Goal: Information Seeking & Learning: Learn about a topic

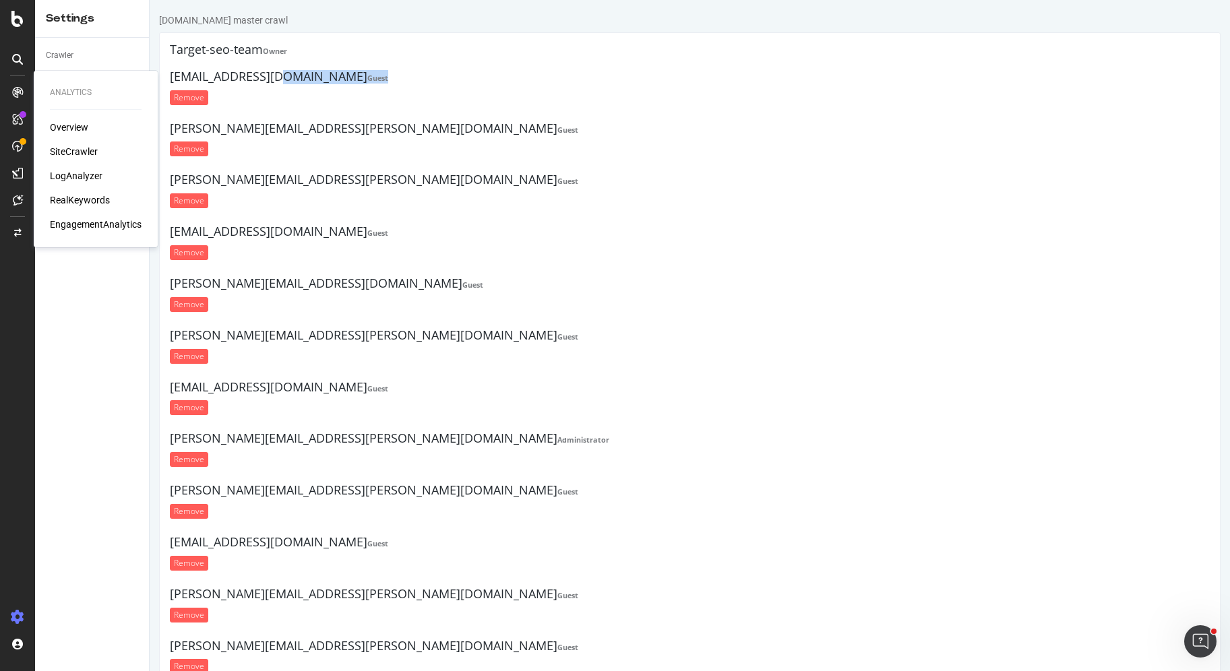
click at [89, 199] on div "RealKeywords" at bounding box center [80, 199] width 60 height 13
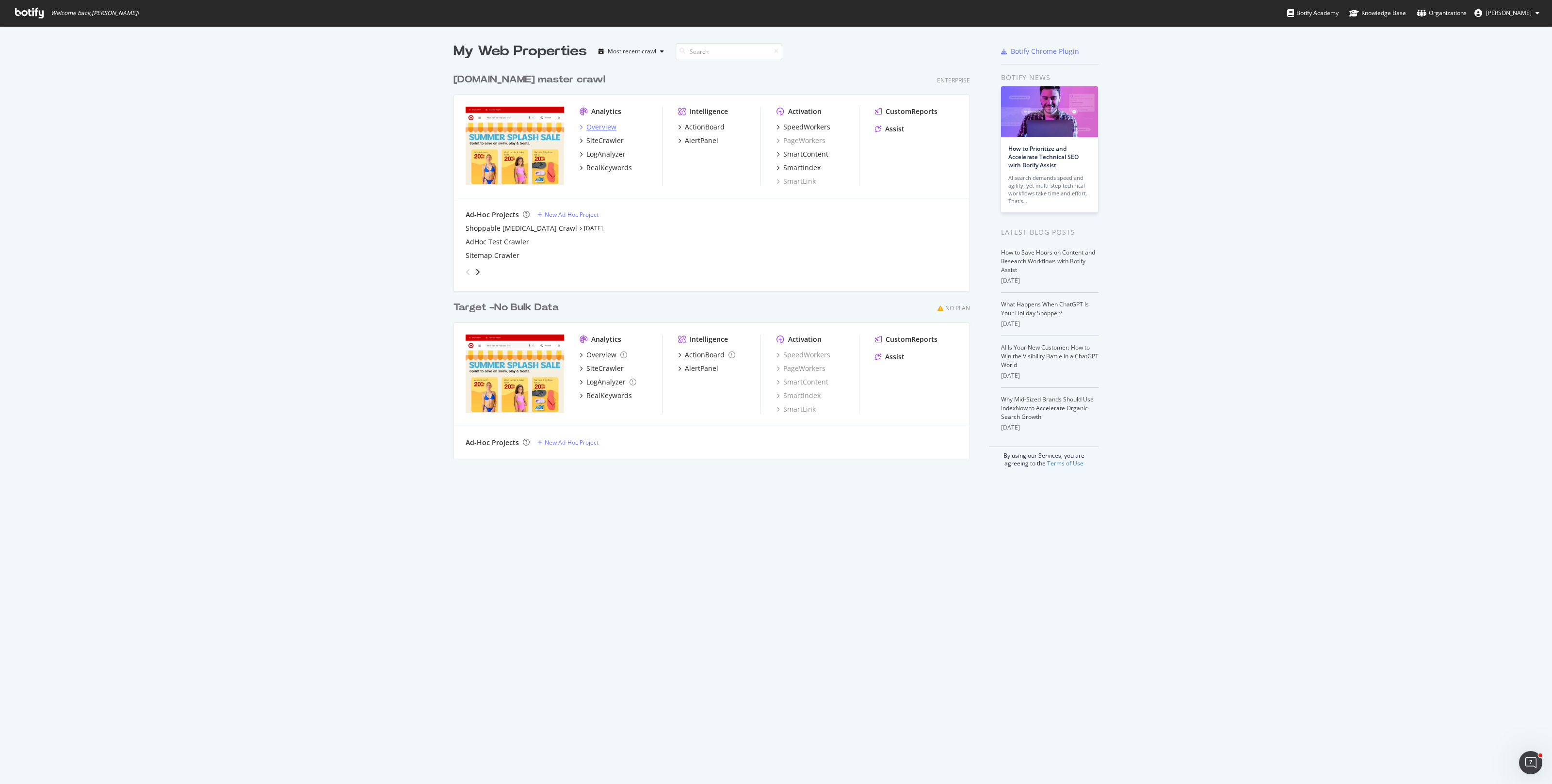
click at [601, 127] on div "Overview" at bounding box center [602, 127] width 30 height 9
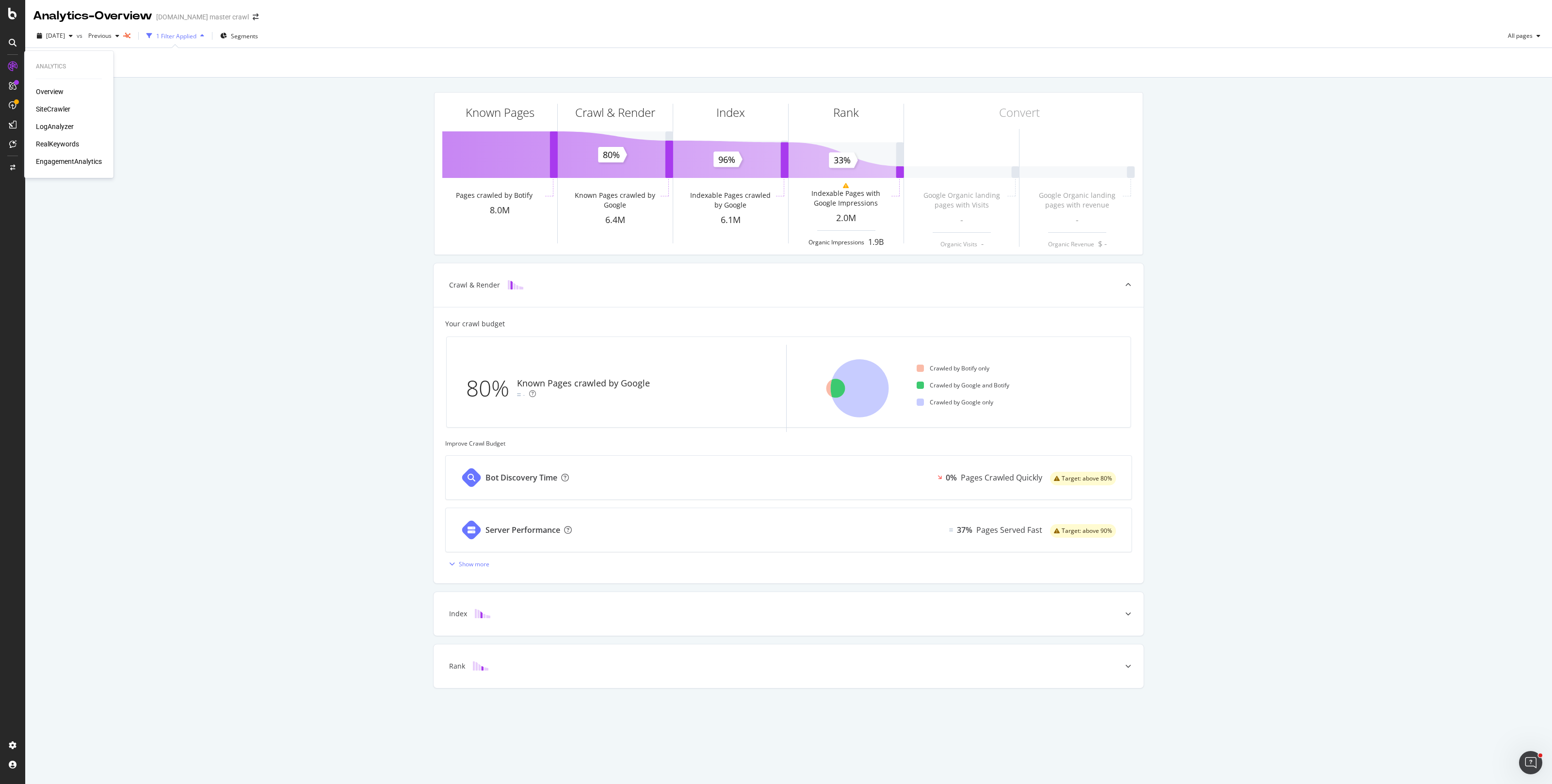
click at [55, 142] on div "RealKeywords" at bounding box center [58, 143] width 43 height 9
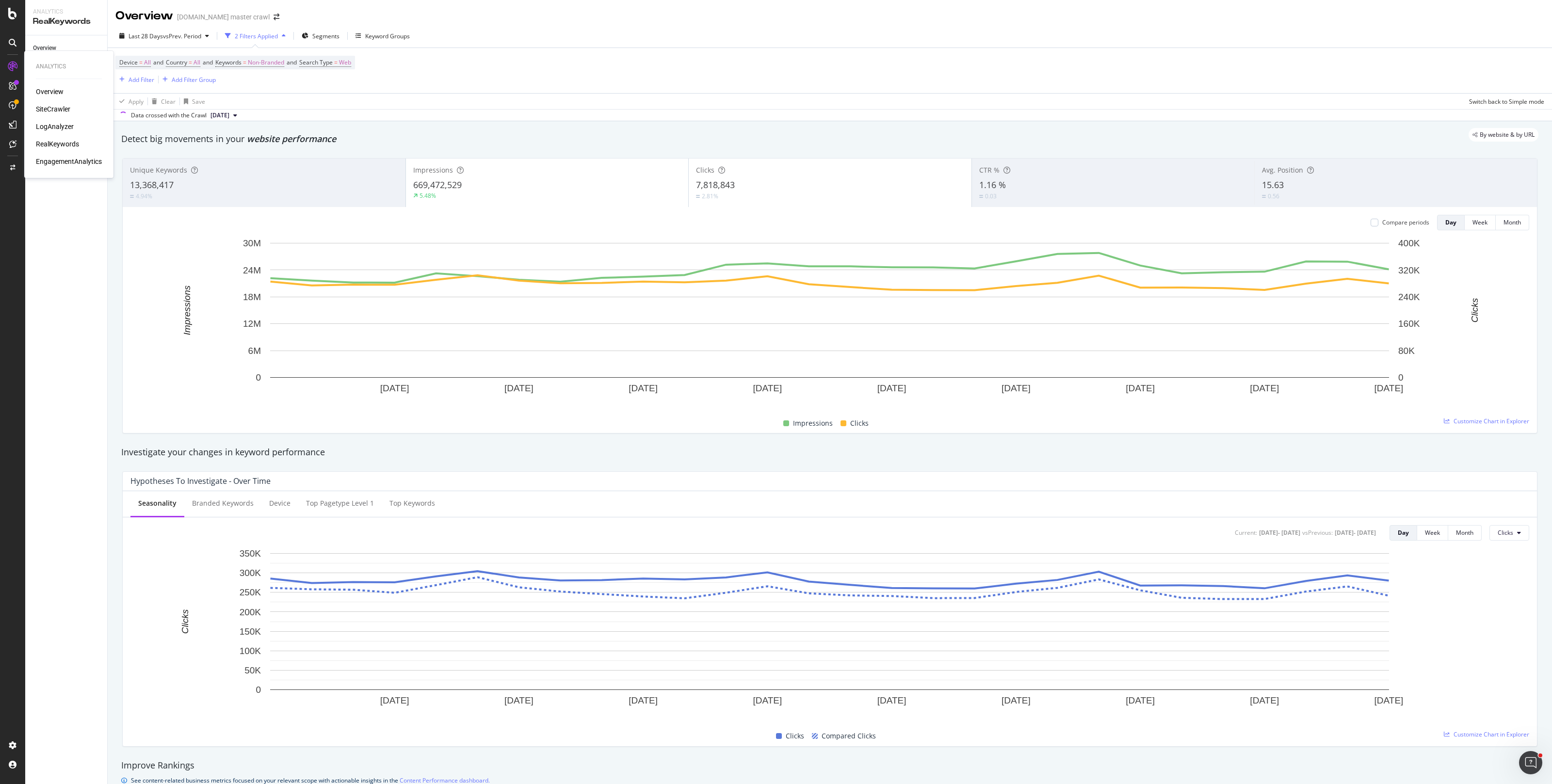
click at [47, 93] on div "Overview" at bounding box center [50, 91] width 27 height 9
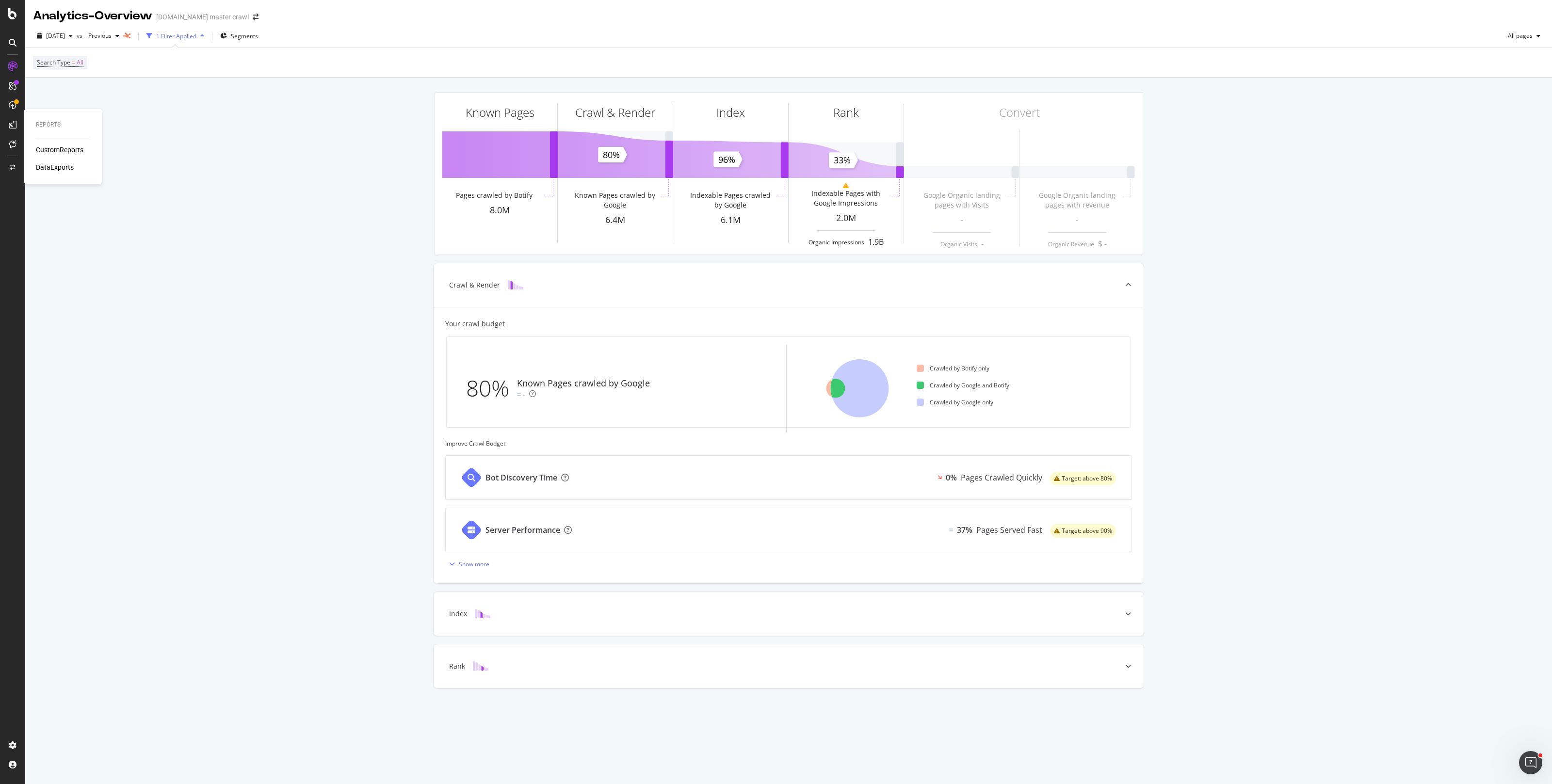
click at [60, 147] on div "CustomReports" at bounding box center [60, 150] width 47 height 9
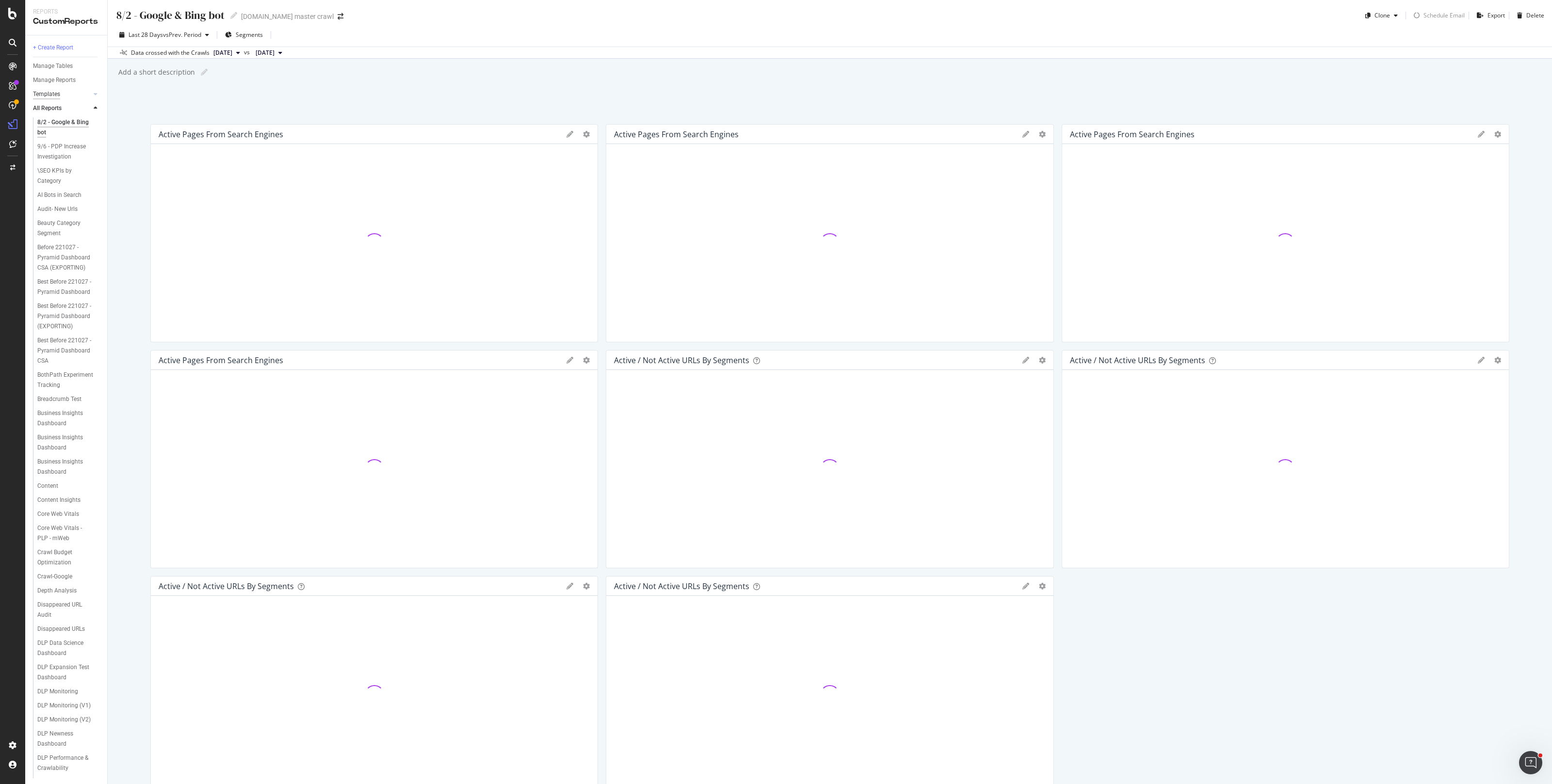
click at [53, 93] on div "Templates" at bounding box center [47, 94] width 27 height 10
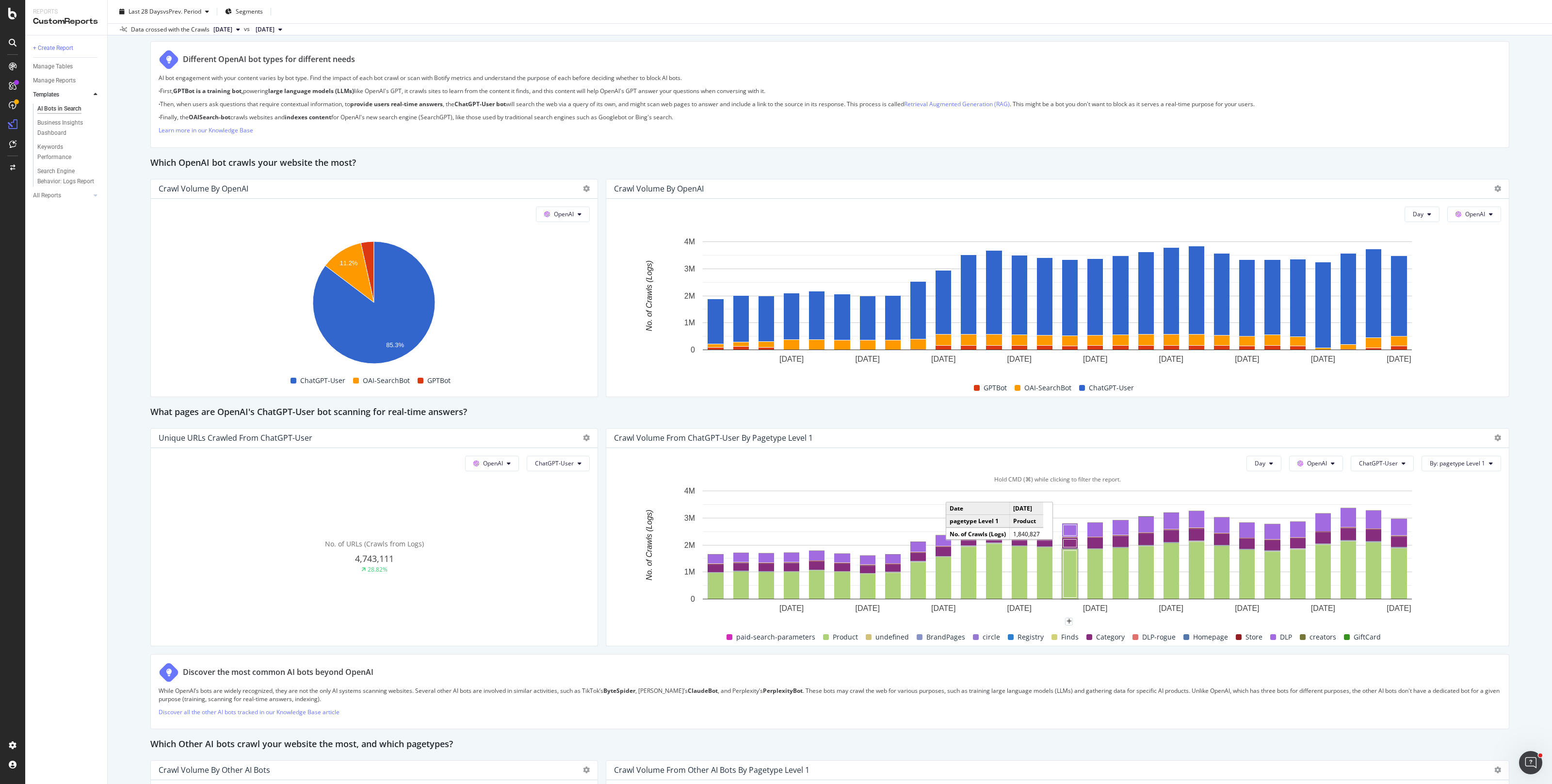
scroll to position [714, 0]
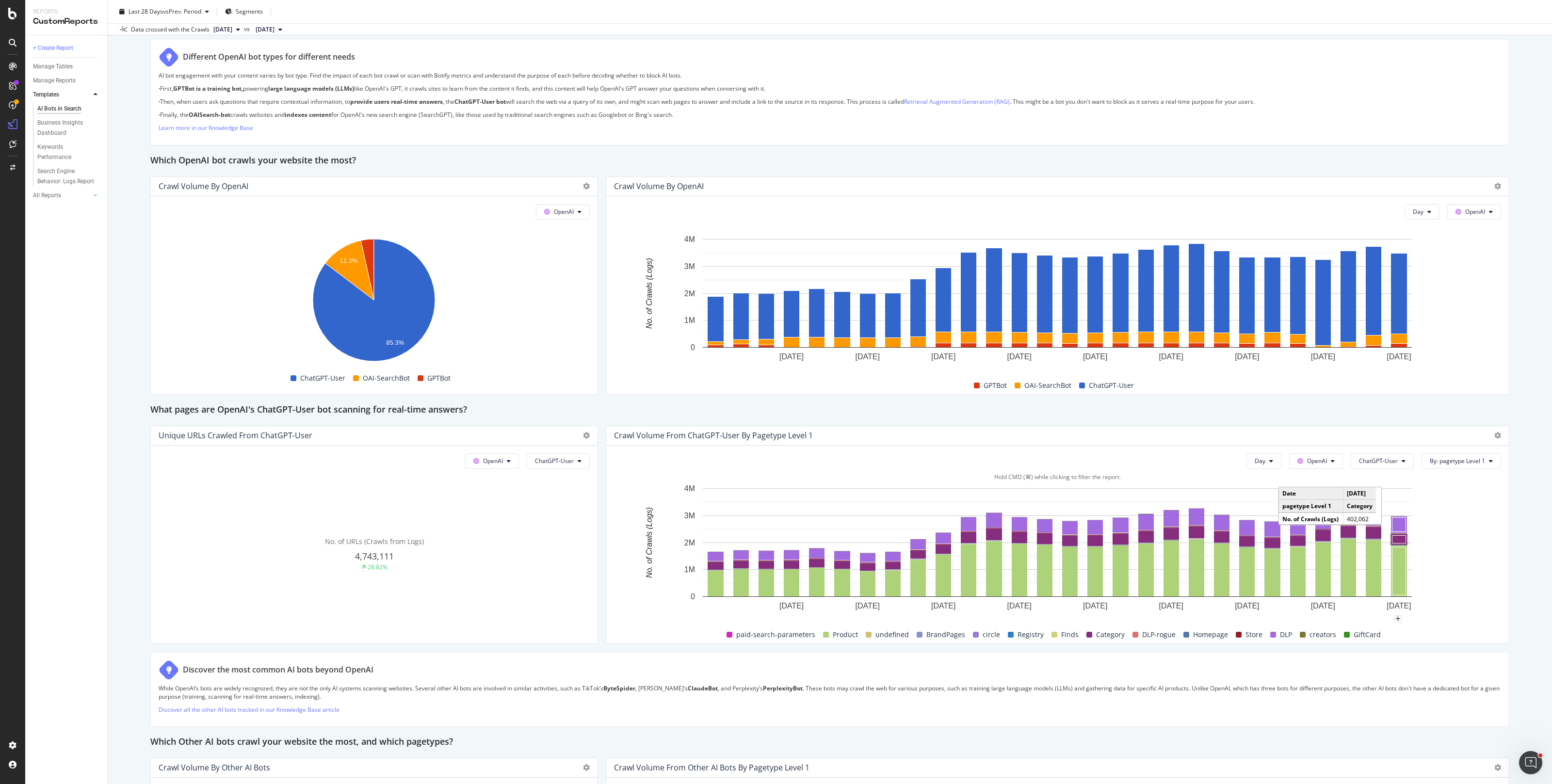
click at [1400, 539] on rect "A chart." at bounding box center [1399, 539] width 14 height 8
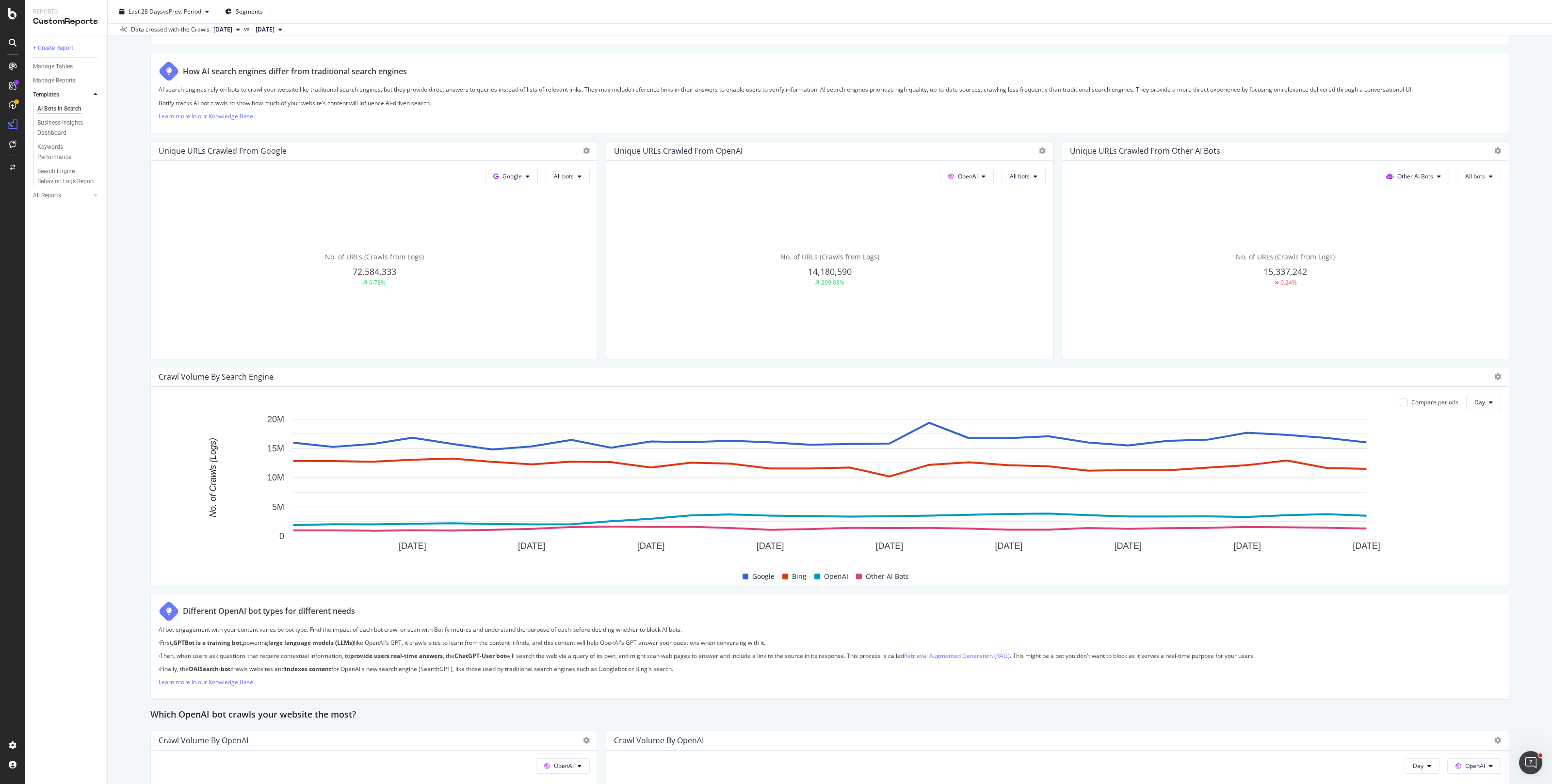
scroll to position [0, 0]
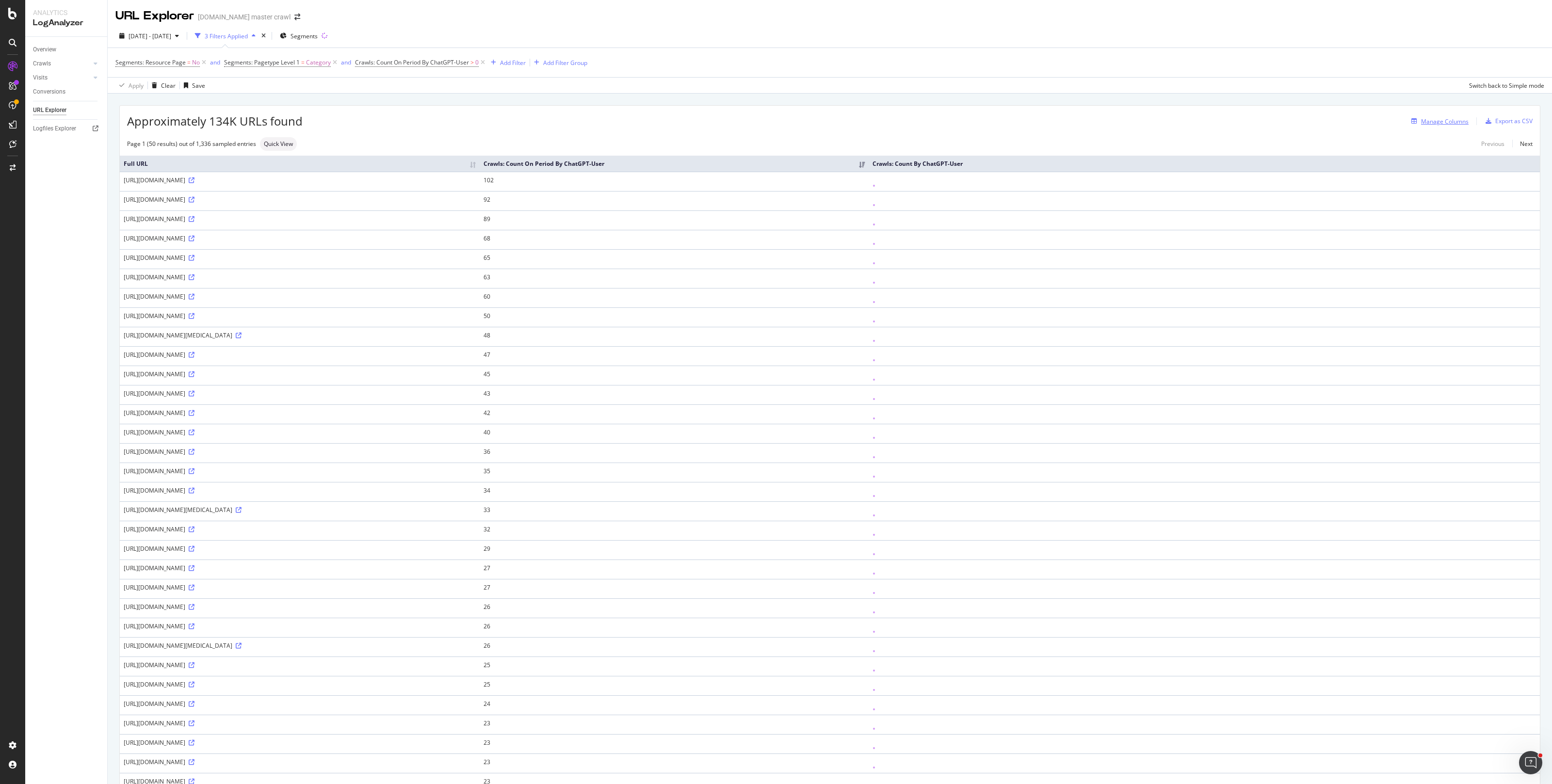
click at [1440, 120] on div "Manage Columns" at bounding box center [1445, 121] width 47 height 8
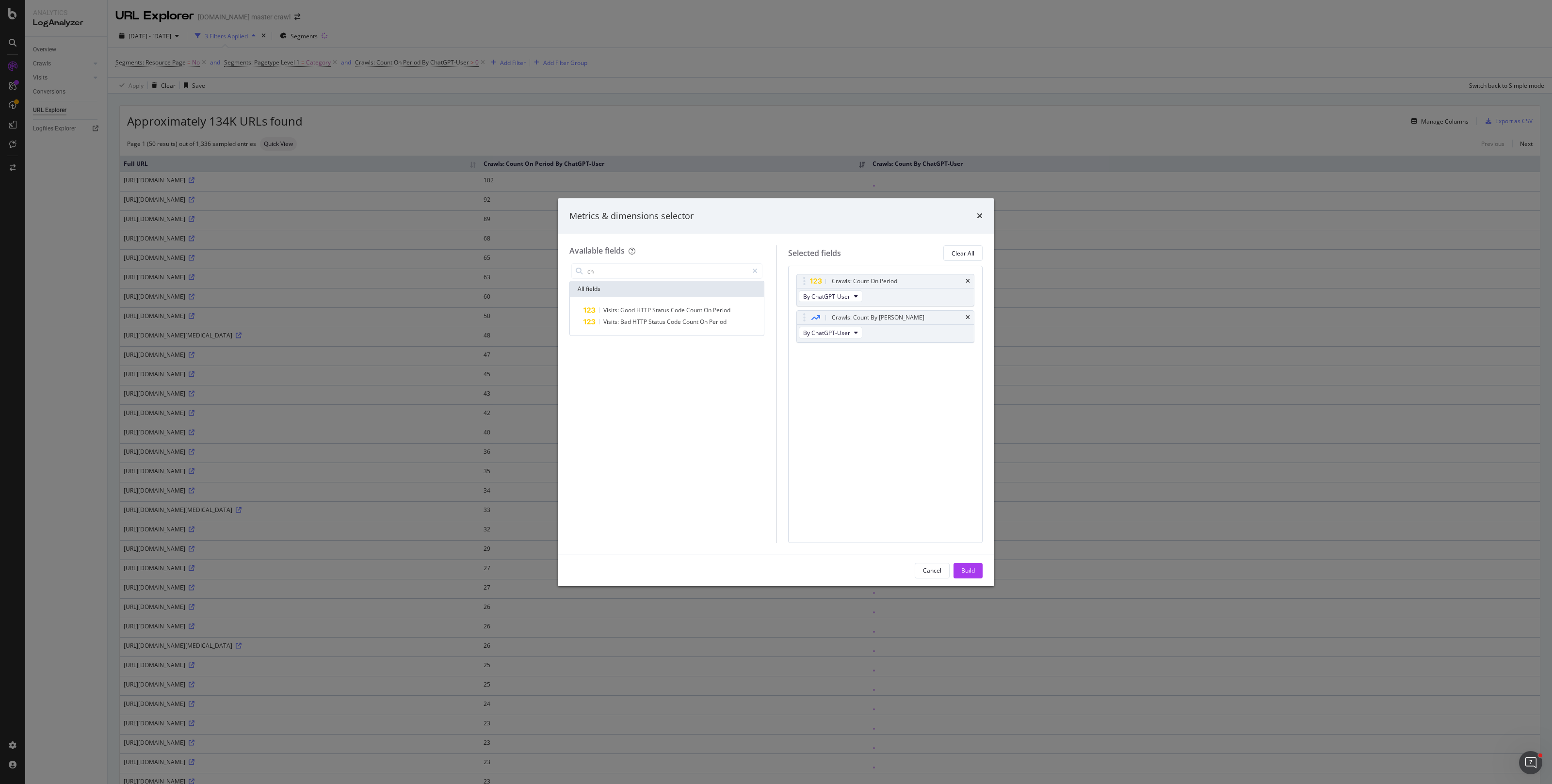
type input "c"
type input "perpl"
click at [675, 309] on span "Perplexity-User" at bounding box center [695, 309] width 45 height 8
click at [686, 325] on span "PerplexityBot" at bounding box center [692, 322] width 40 height 8
click at [968, 568] on div "Build" at bounding box center [968, 570] width 14 height 8
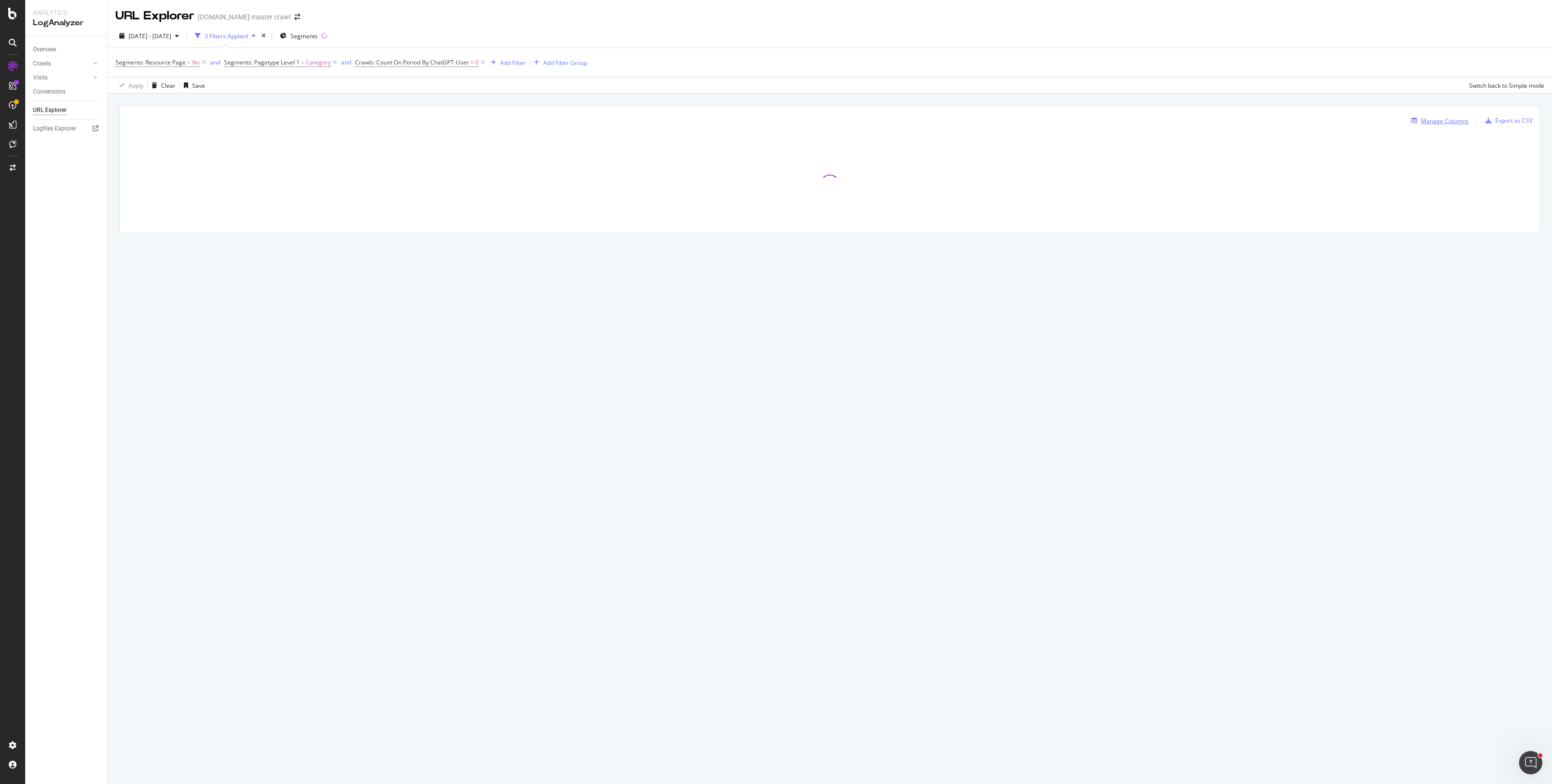
click at [1438, 121] on div "Manage Columns" at bounding box center [1445, 120] width 47 height 8
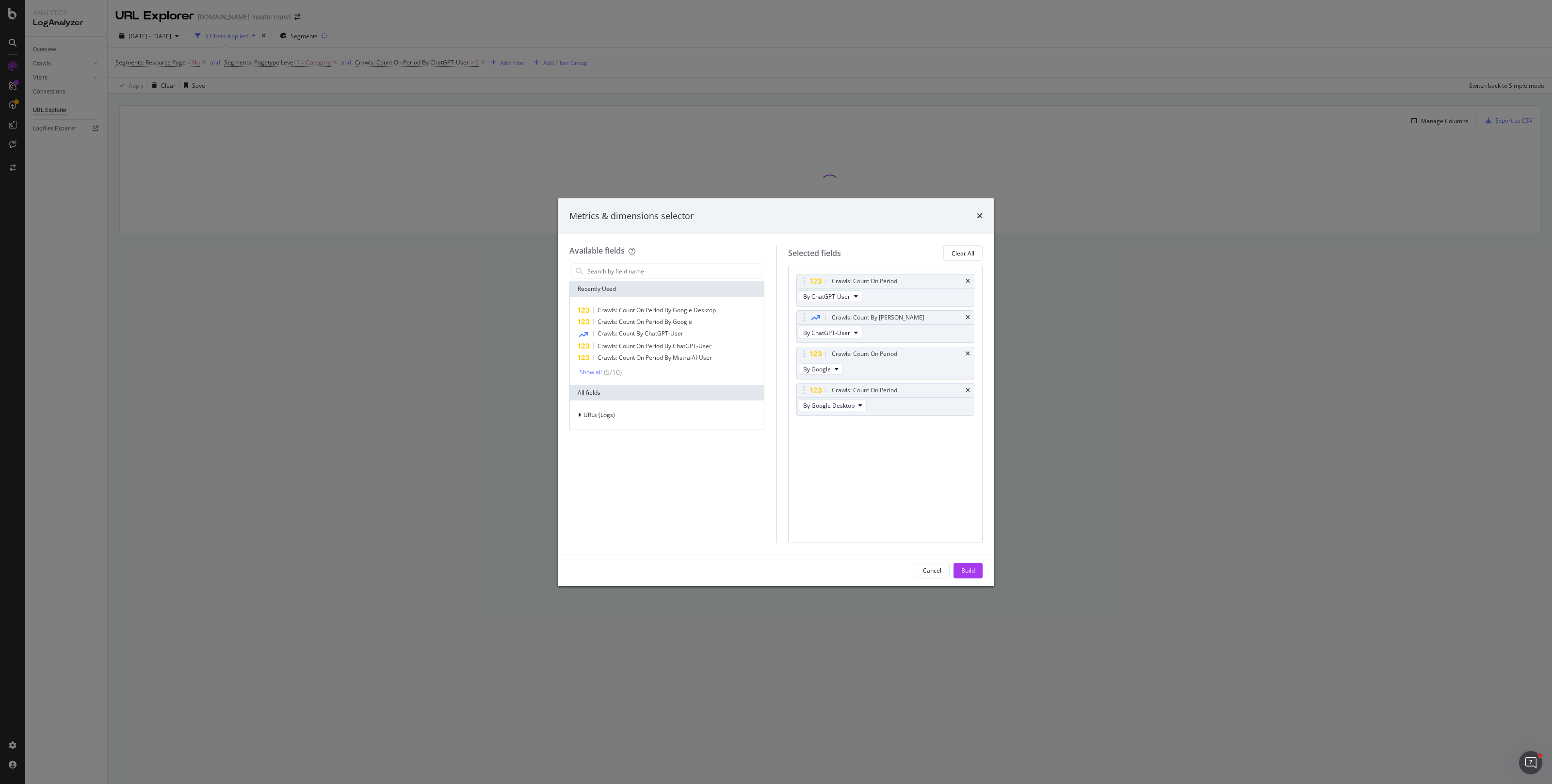
type input "f"
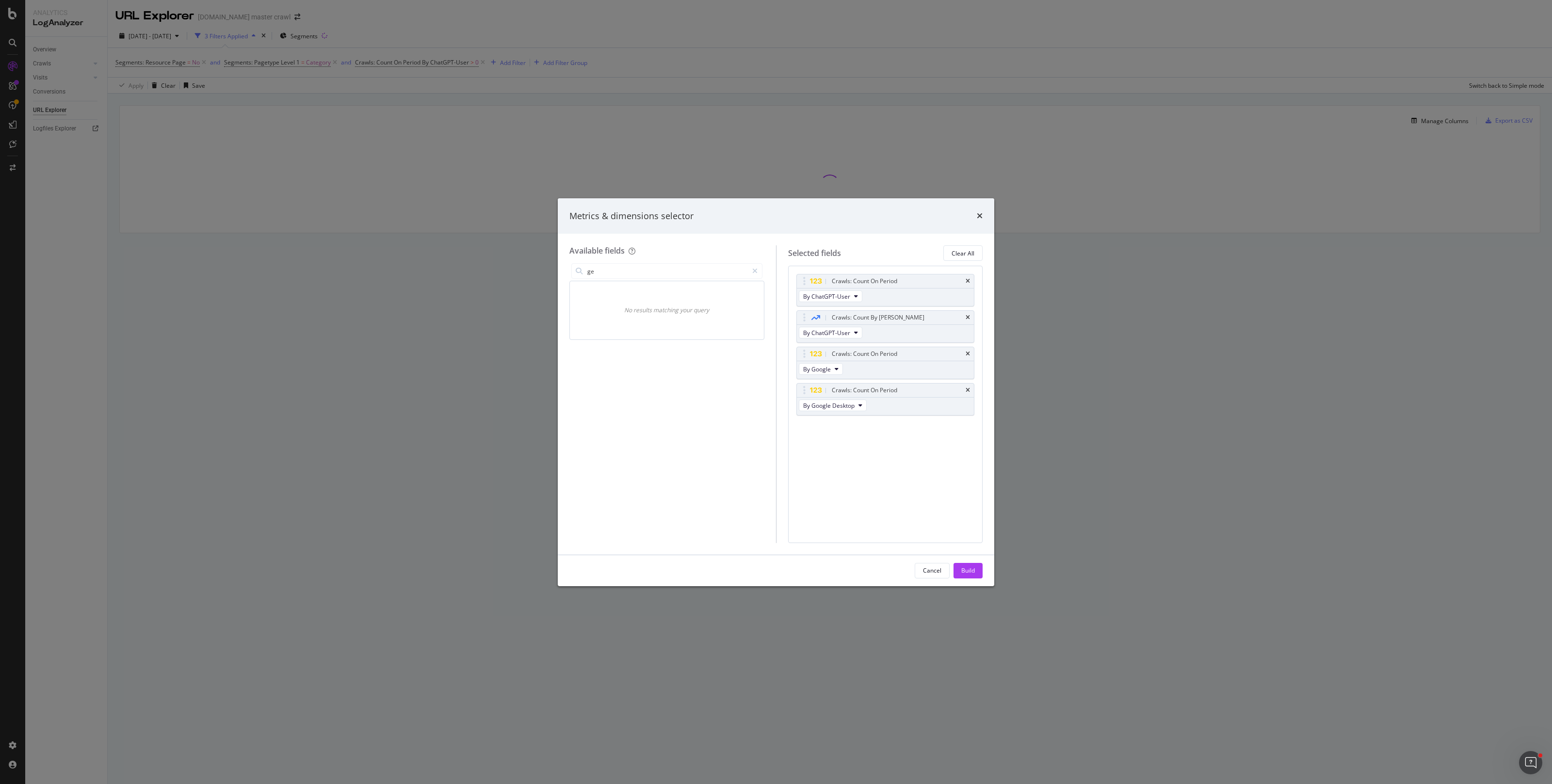
type input "g"
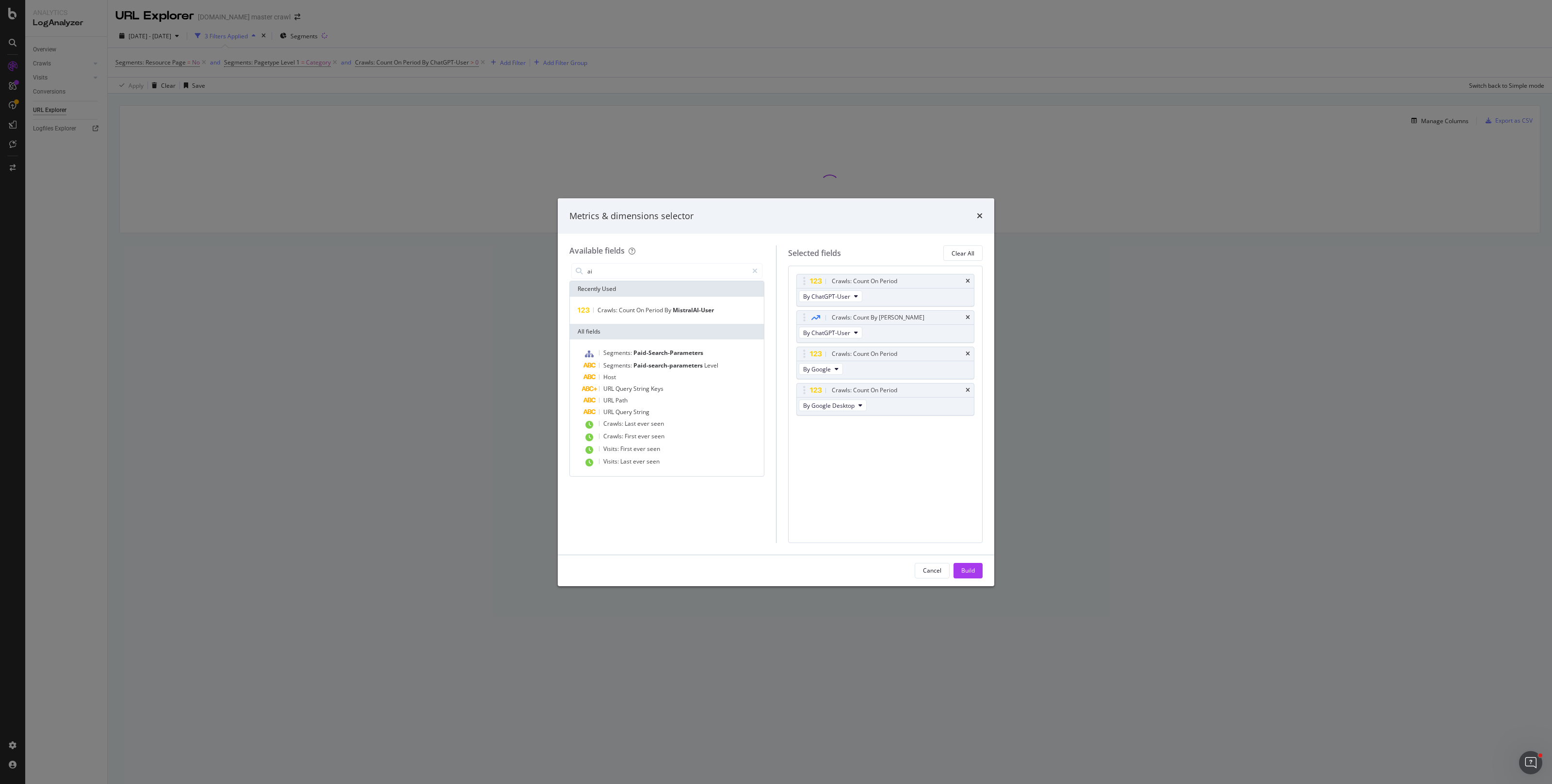
type input "a"
type input "m"
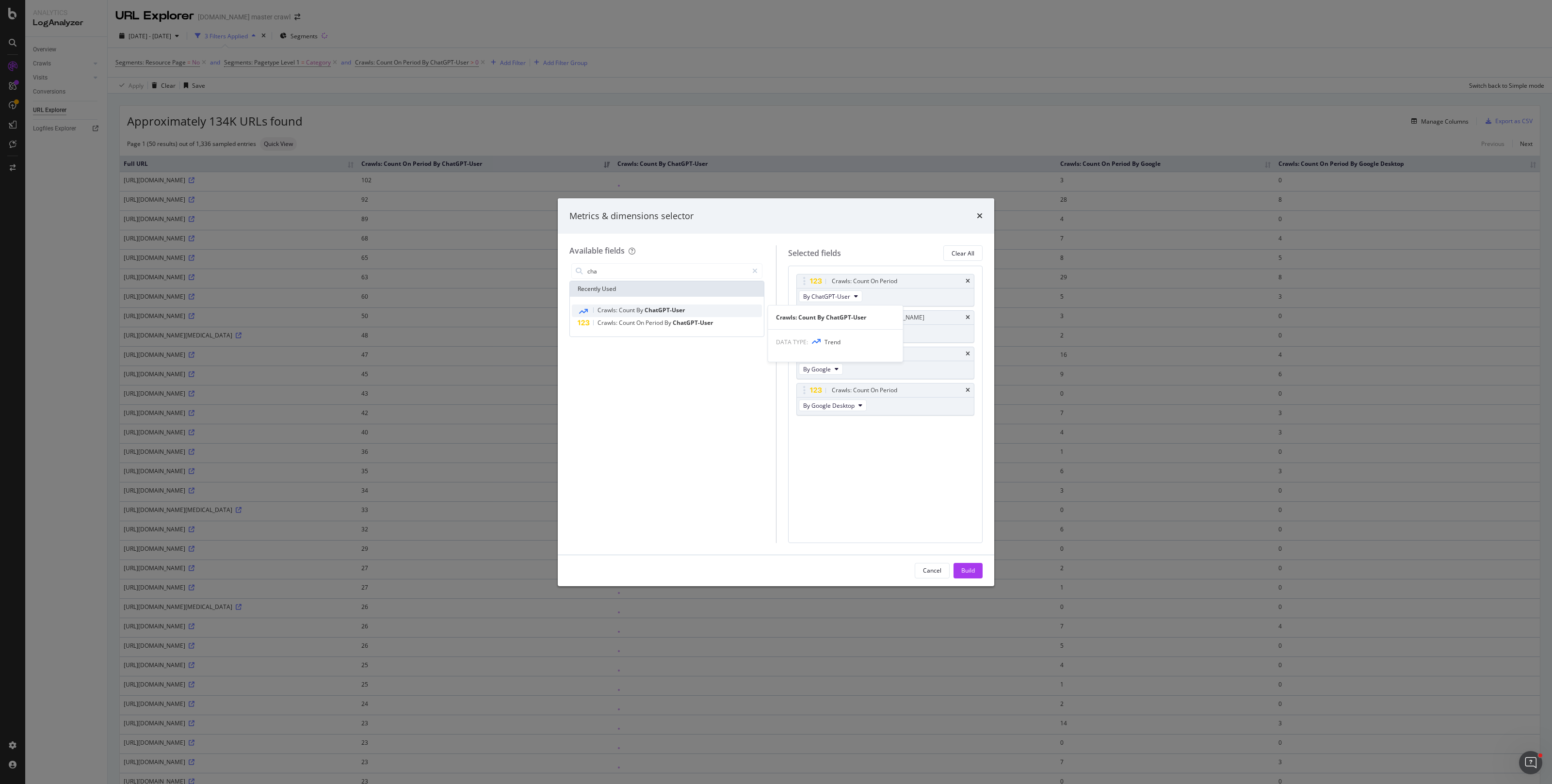
type input "cha"
click at [706, 310] on div "Crawls: Count By ChatGPT-User" at bounding box center [667, 311] width 190 height 13
click at [816, 438] on span "By Google" at bounding box center [817, 442] width 27 height 8
click at [856, 491] on span "By GPTBot" at bounding box center [846, 491] width 77 height 9
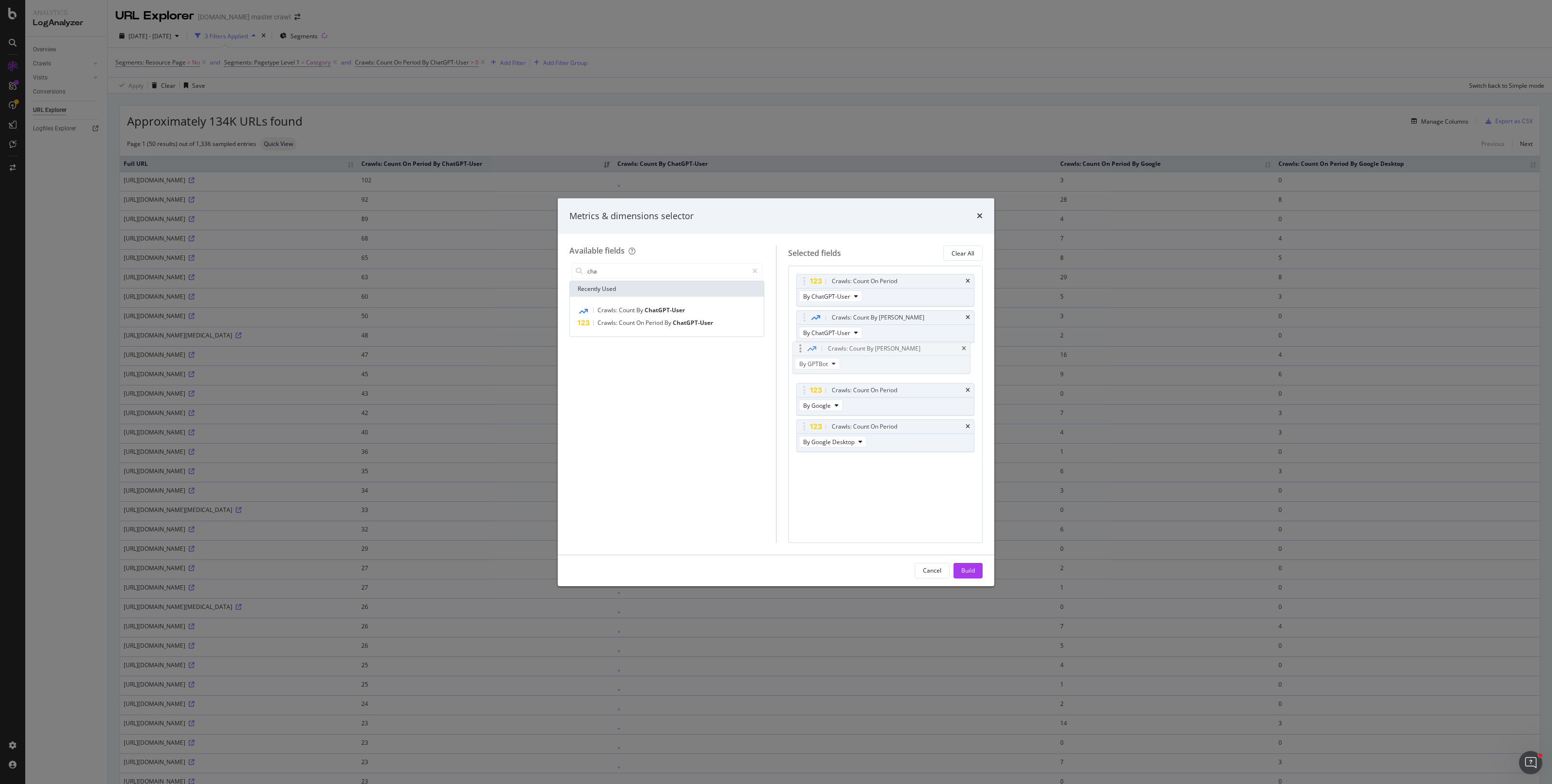
drag, startPoint x: 802, startPoint y: 431, endPoint x: 799, endPoint y: 351, distance: 80.1
click at [799, 350] on body "Analytics LogAnalyzer Overview Crawls Daily Distribution Segments Distribution …" at bounding box center [776, 392] width 1552 height 784
click at [824, 402] on span "By Google" at bounding box center [817, 405] width 27 height 8
click at [845, 441] on span "By PerplexityBot" at bounding box center [846, 439] width 77 height 9
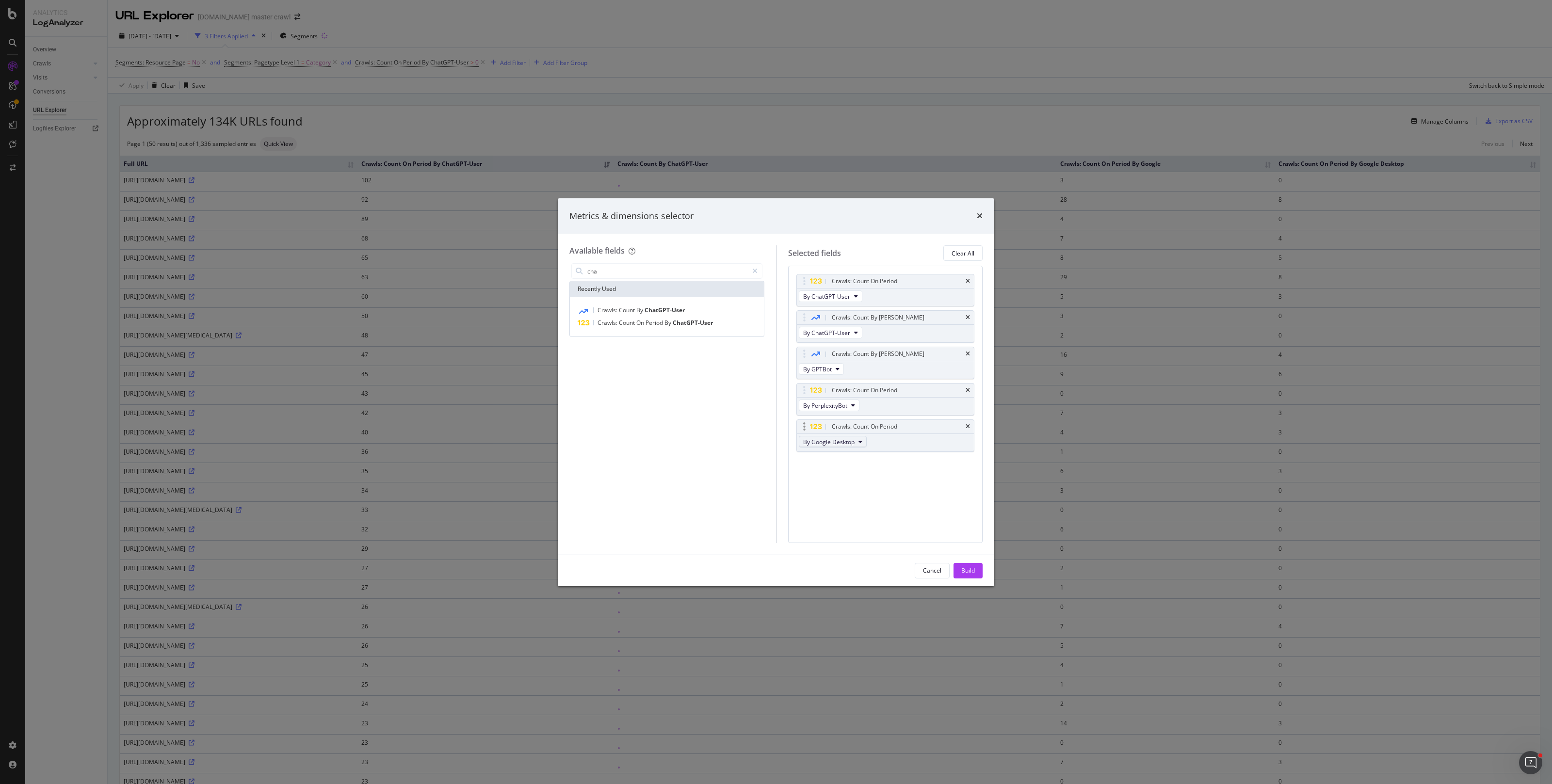
click at [840, 444] on span "By Google Desktop" at bounding box center [828, 442] width 51 height 8
click at [848, 489] on span "By OpenAI" at bounding box center [846, 492] width 77 height 9
click at [969, 568] on div "Build" at bounding box center [968, 570] width 14 height 8
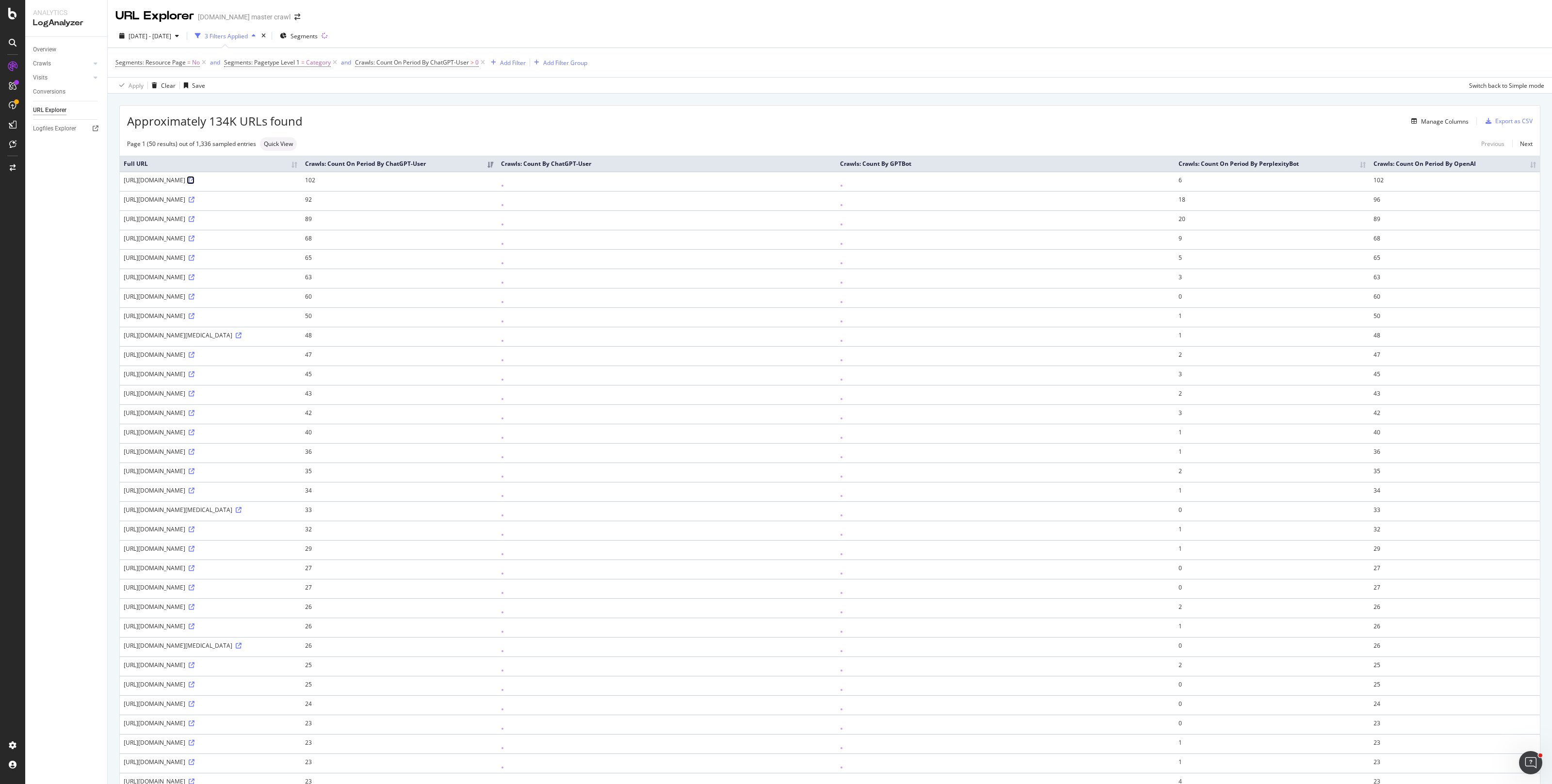
click at [194, 183] on icon at bounding box center [191, 181] width 6 height 6
click at [1440, 123] on div "Manage Columns" at bounding box center [1445, 121] width 47 height 8
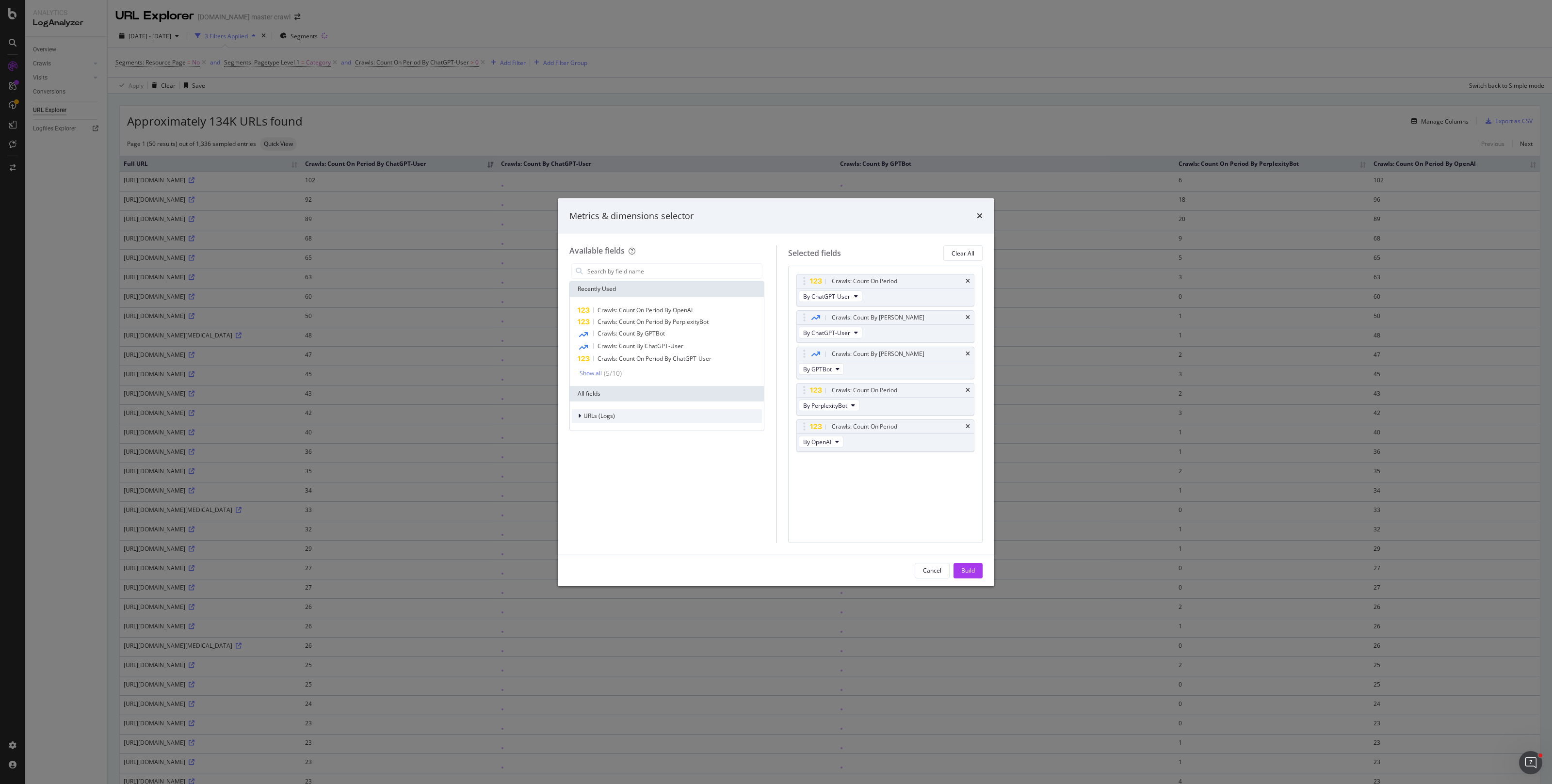
click at [622, 418] on div "URLs (Logs)" at bounding box center [667, 416] width 190 height 14
click at [628, 476] on div "Visits" at bounding box center [667, 476] width 190 height 14
click at [690, 499] on div "Visits: Count On Period" at bounding box center [676, 501] width 173 height 12
click at [977, 571] on button "Build" at bounding box center [968, 571] width 29 height 16
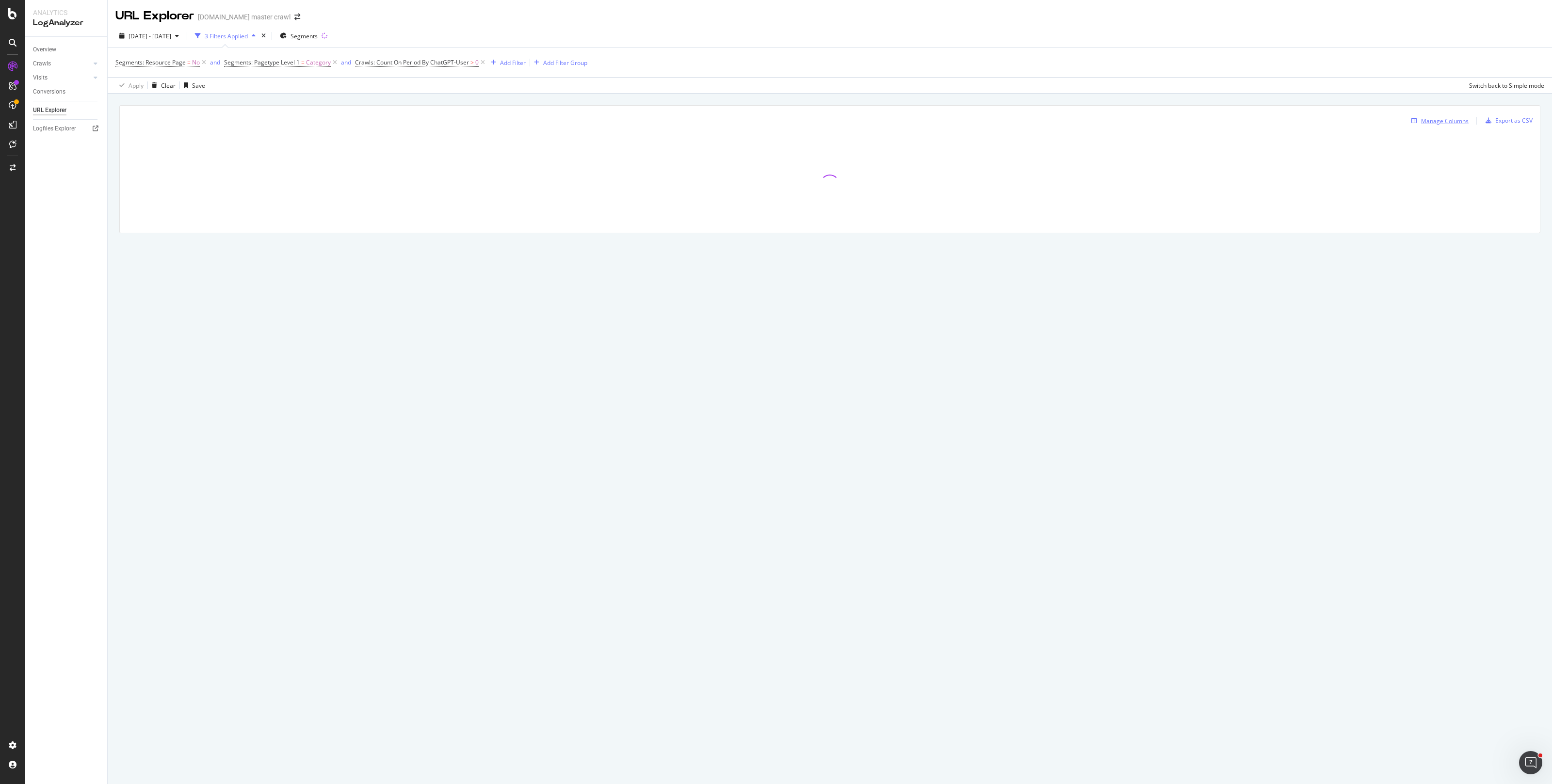
click at [1437, 117] on div "Manage Columns" at bounding box center [1445, 120] width 47 height 8
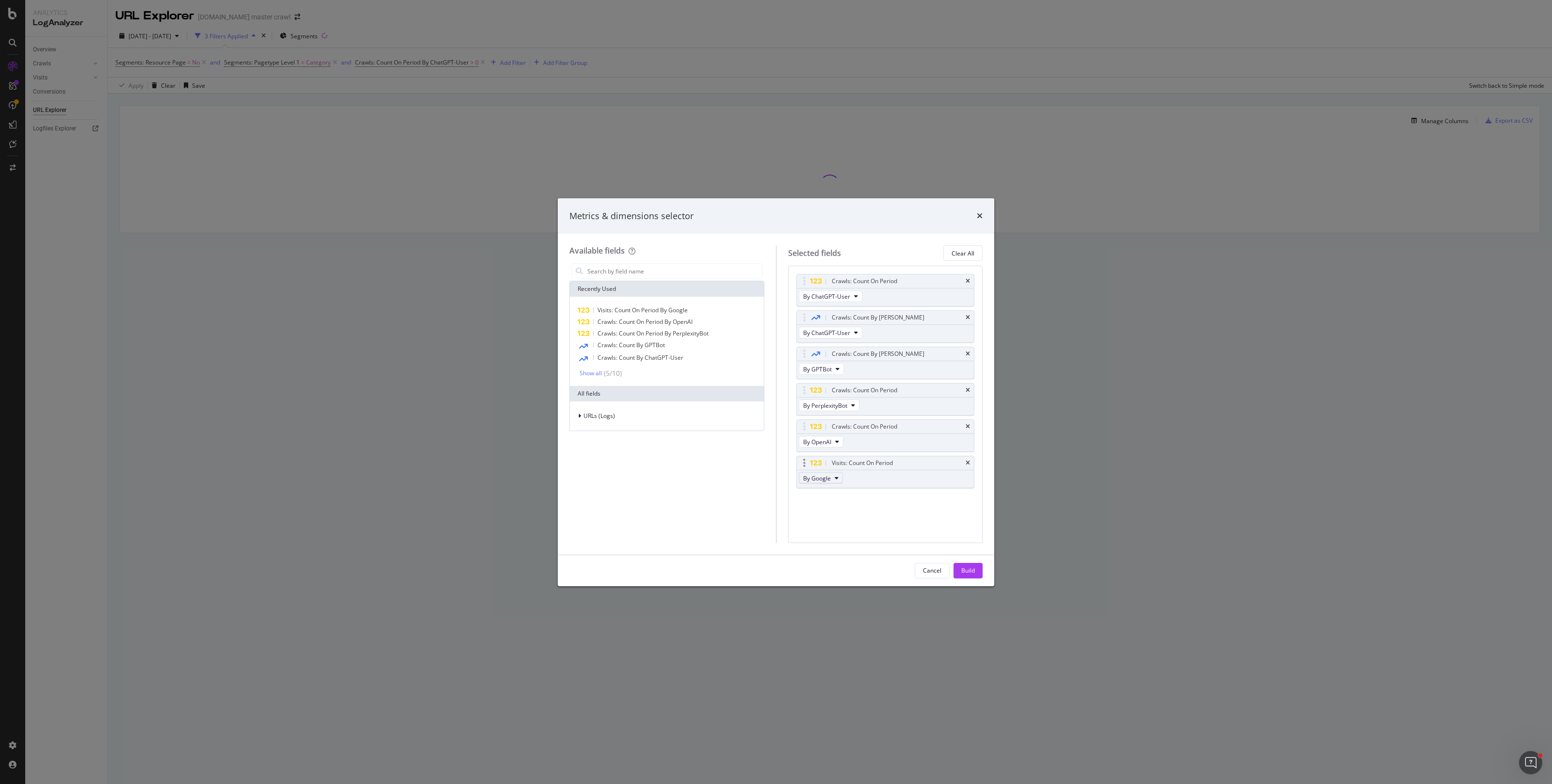
click at [827, 478] on span "By Google" at bounding box center [817, 478] width 27 height 8
drag, startPoint x: 878, startPoint y: 516, endPoint x: 871, endPoint y: 509, distance: 9.9
click at [879, 516] on div "Crawls: Count On Period By ChatGPT-User Crawls: Count By Day By ChatGPT-User Cr…" at bounding box center [886, 404] width 195 height 277
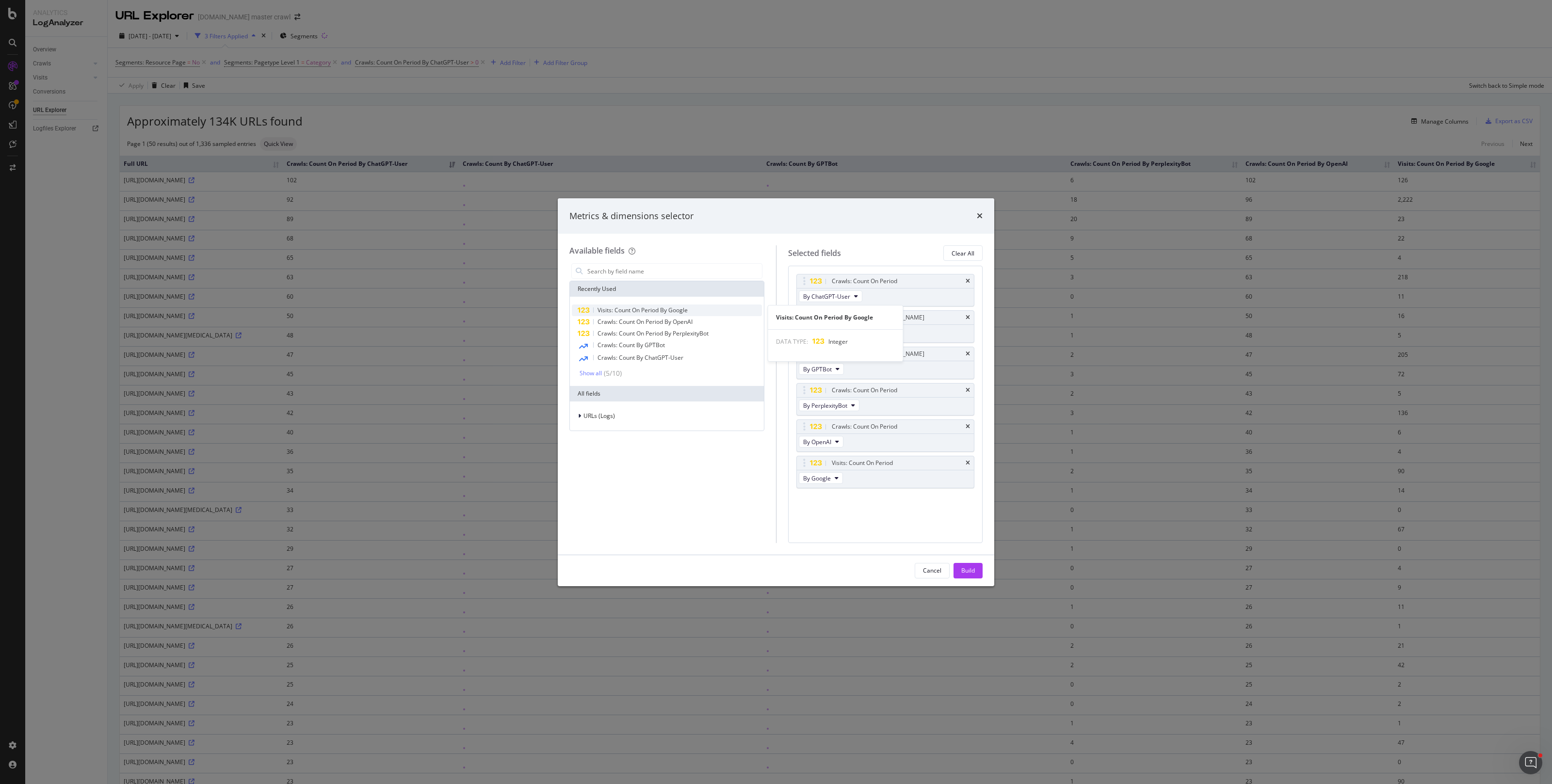
click at [622, 314] on span "Visits: Count On Period By Google" at bounding box center [643, 309] width 90 height 8
drag, startPoint x: 621, startPoint y: 314, endPoint x: 632, endPoint y: 314, distance: 11.0
click at [634, 314] on div "Visits: Count On Period By Google" at bounding box center [643, 310] width 90 height 8
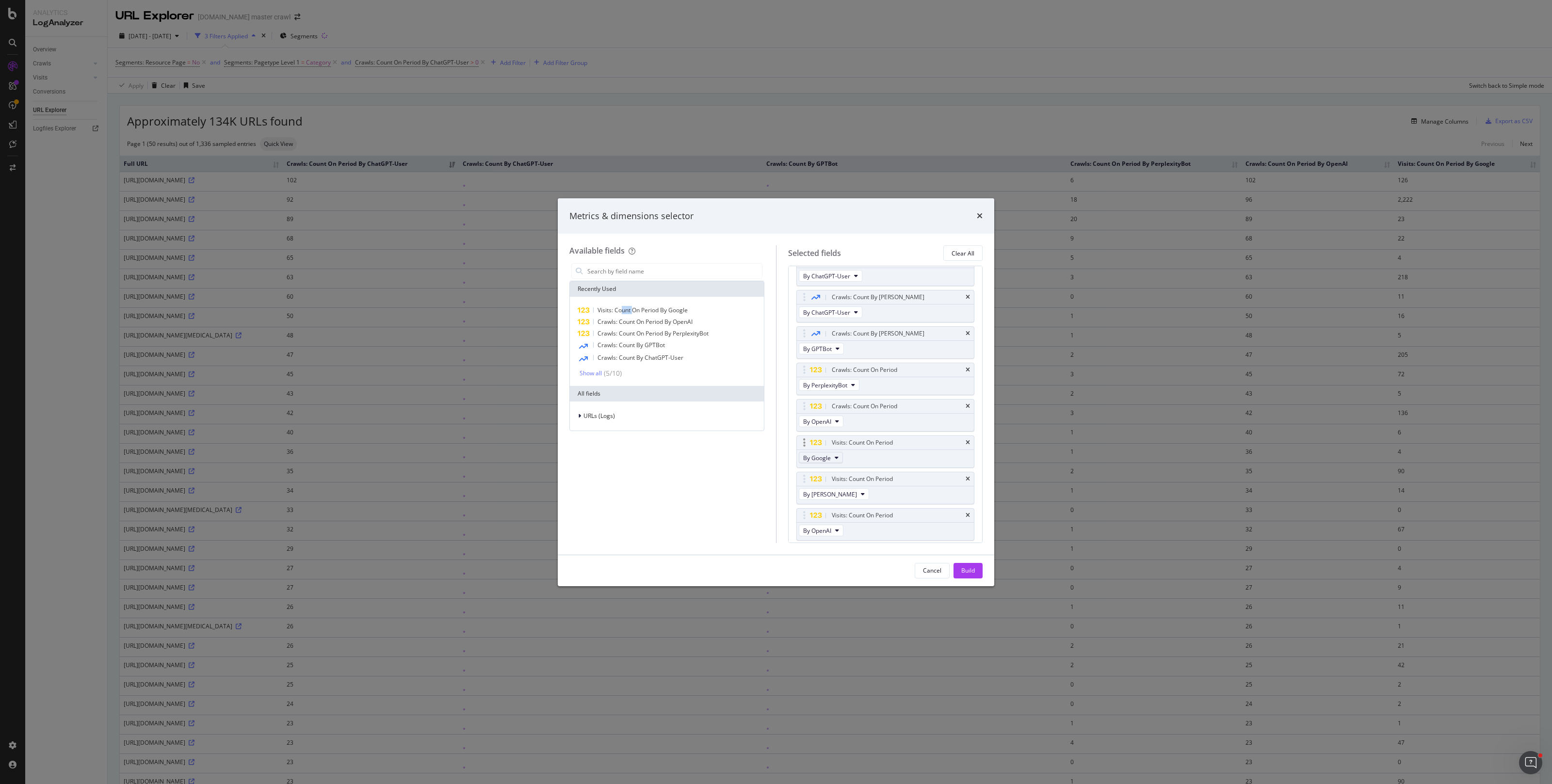
click at [817, 457] on span "By Google" at bounding box center [817, 457] width 27 height 8
click at [817, 527] on span "By Other AI Bots" at bounding box center [835, 530] width 54 height 9
click at [820, 499] on button "By Bing" at bounding box center [834, 494] width 71 height 12
click at [825, 513] on span "By Google" at bounding box center [835, 513] width 55 height 9
click at [964, 568] on div "Build" at bounding box center [968, 570] width 14 height 8
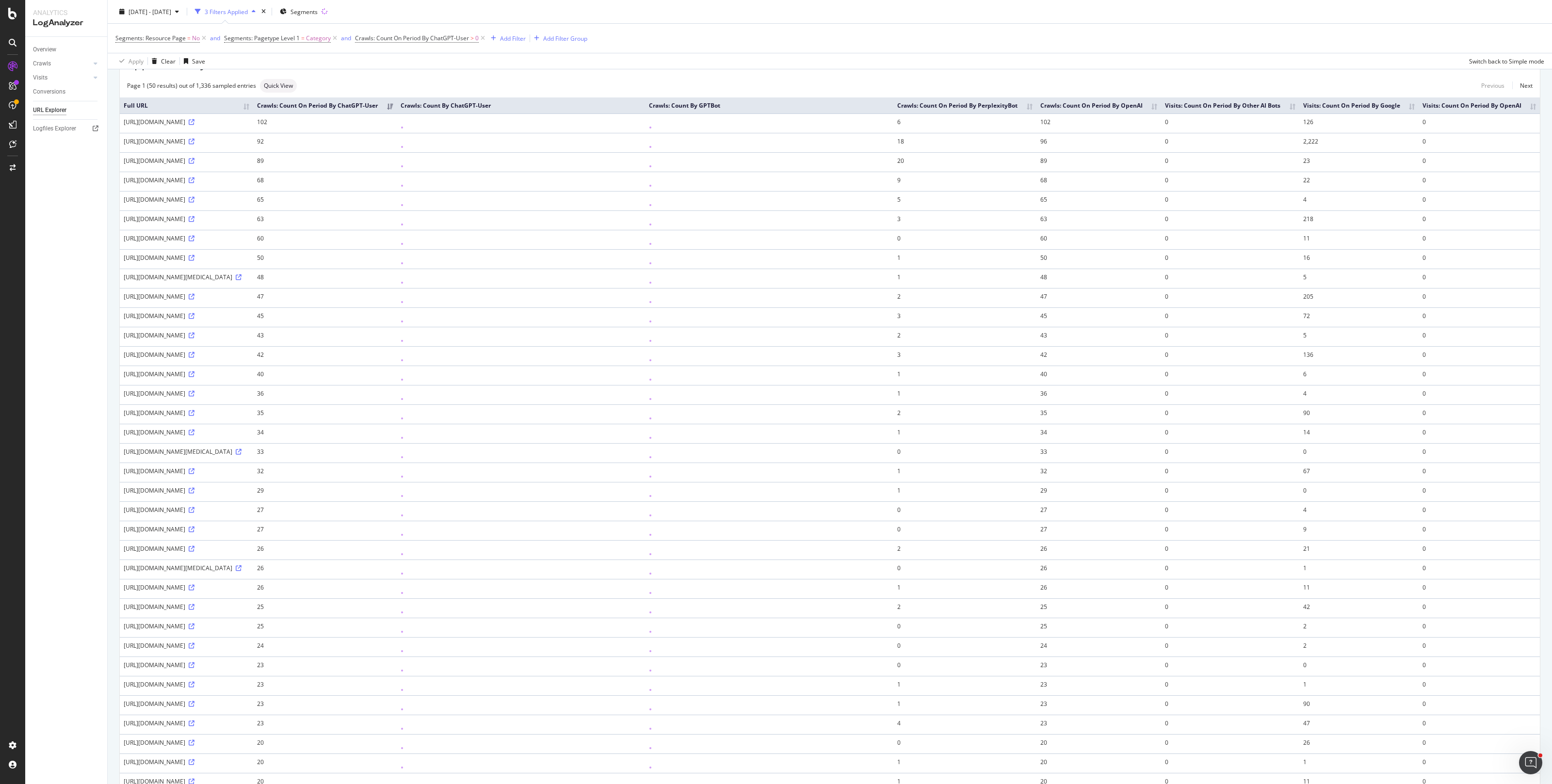
scroll to position [62, 0]
click at [1299, 106] on th "Visits: Count On Period By Other AI Bots" at bounding box center [1230, 102] width 138 height 16
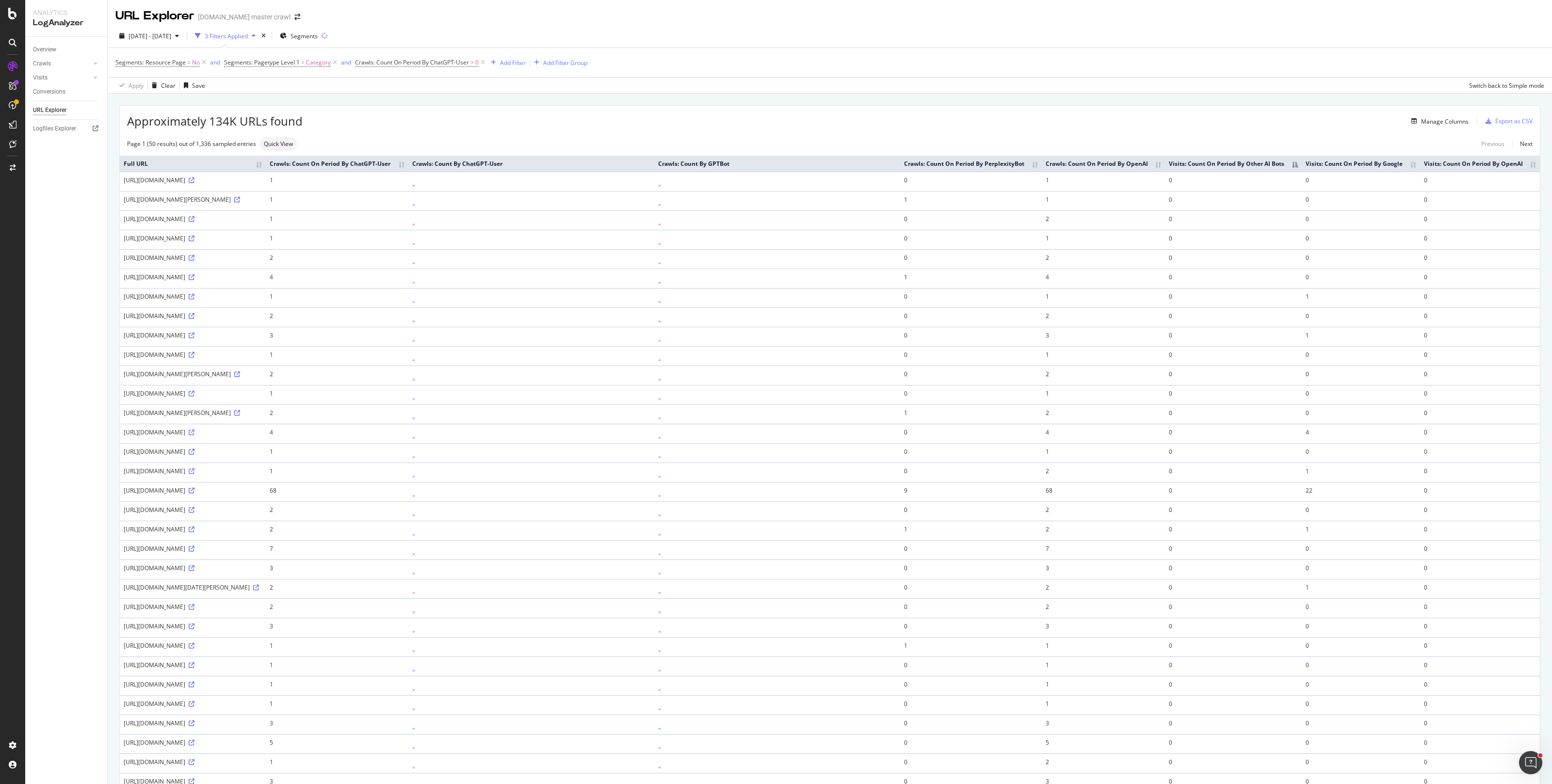
click at [408, 172] on th "Crawls: Count On Period By ChatGPT-User" at bounding box center [337, 163] width 142 height 16
click at [396, 172] on th "Crawls: Count On Period By ChatGPT-User" at bounding box center [325, 163] width 144 height 16
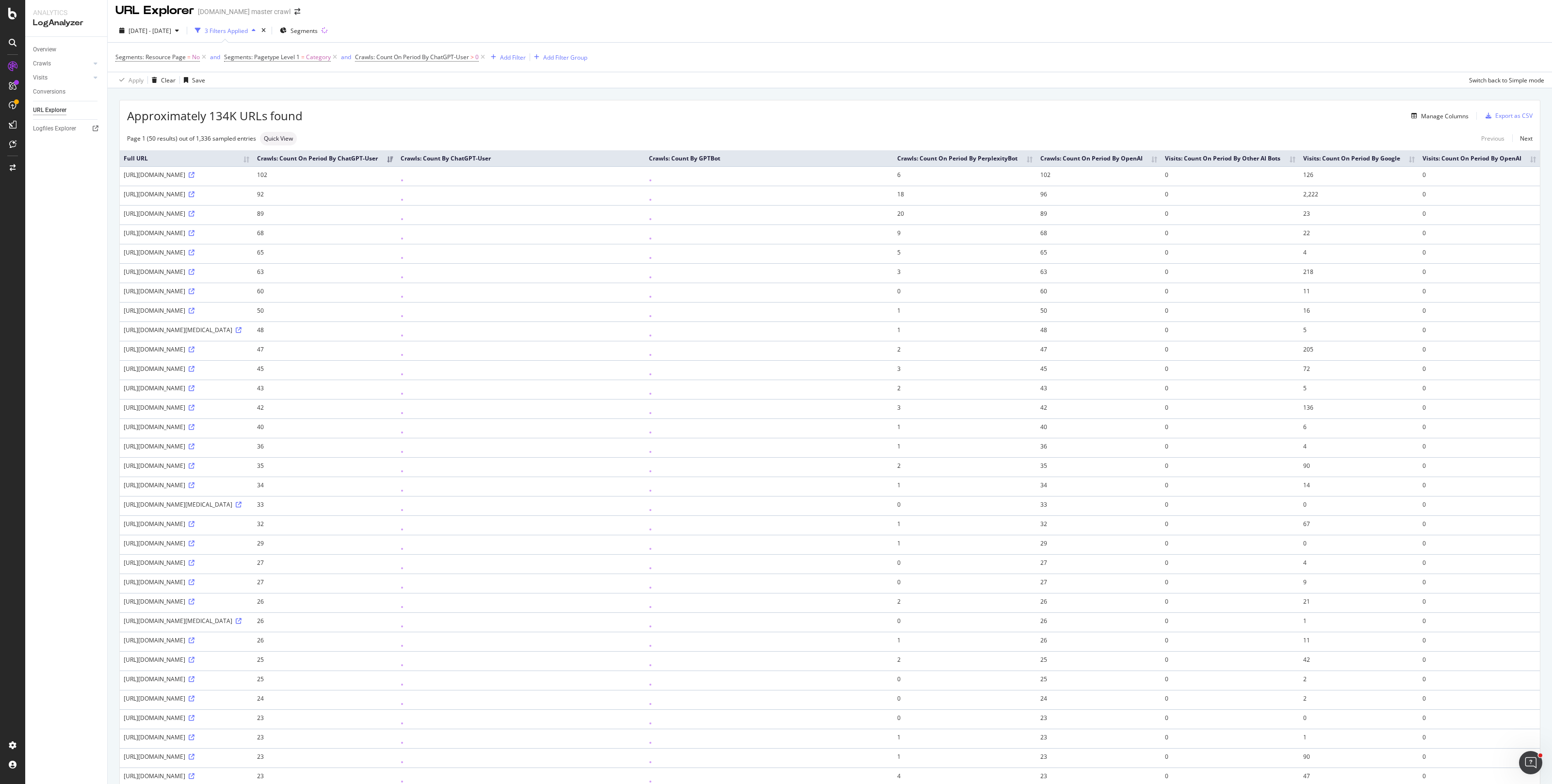
scroll to position [6, 0]
drag, startPoint x: 990, startPoint y: 162, endPoint x: 985, endPoint y: 161, distance: 5.1
click at [894, 161] on th "Crawls: Count By GPTBot" at bounding box center [769, 158] width 248 height 16
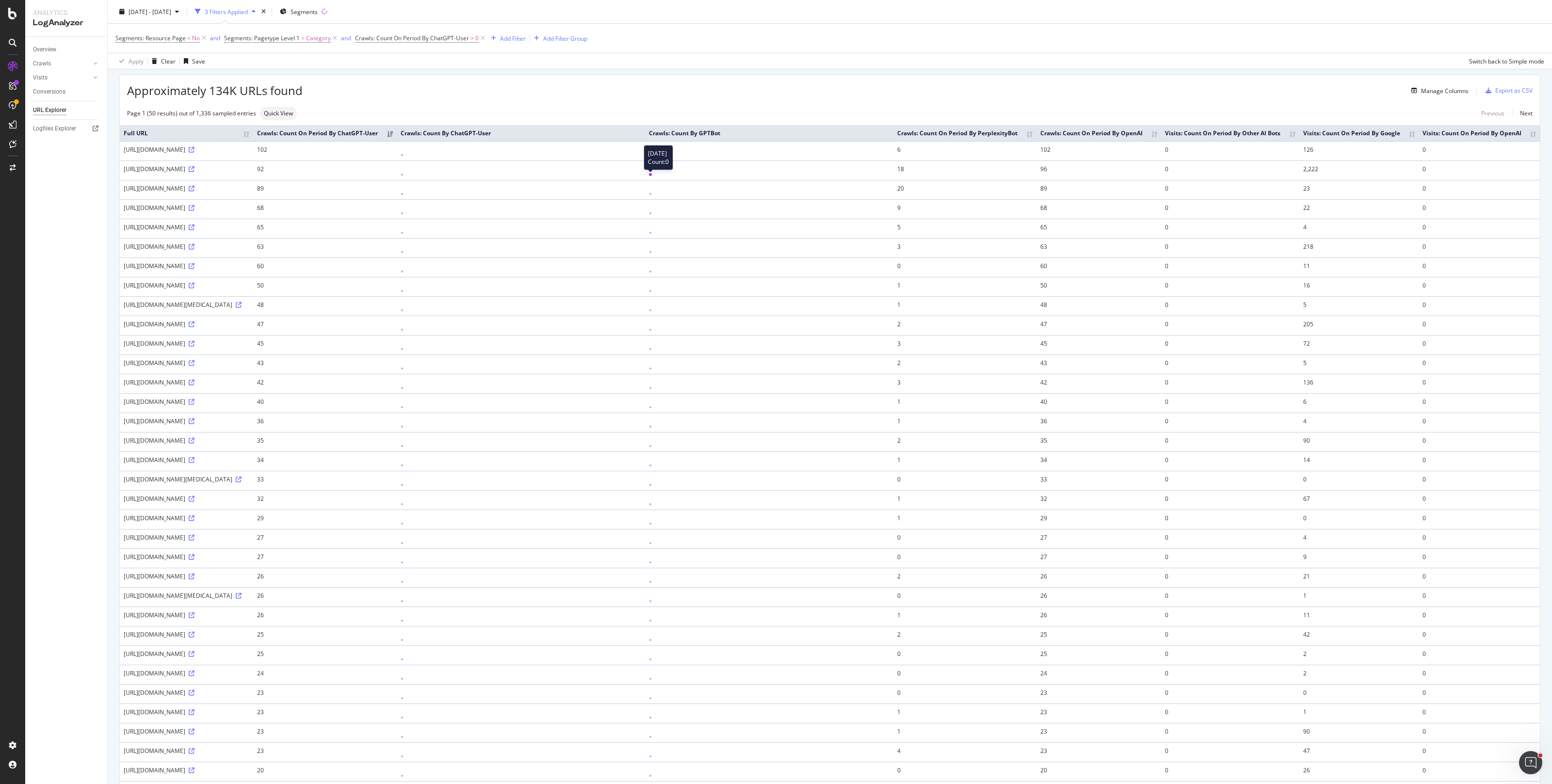
scroll to position [0, 0]
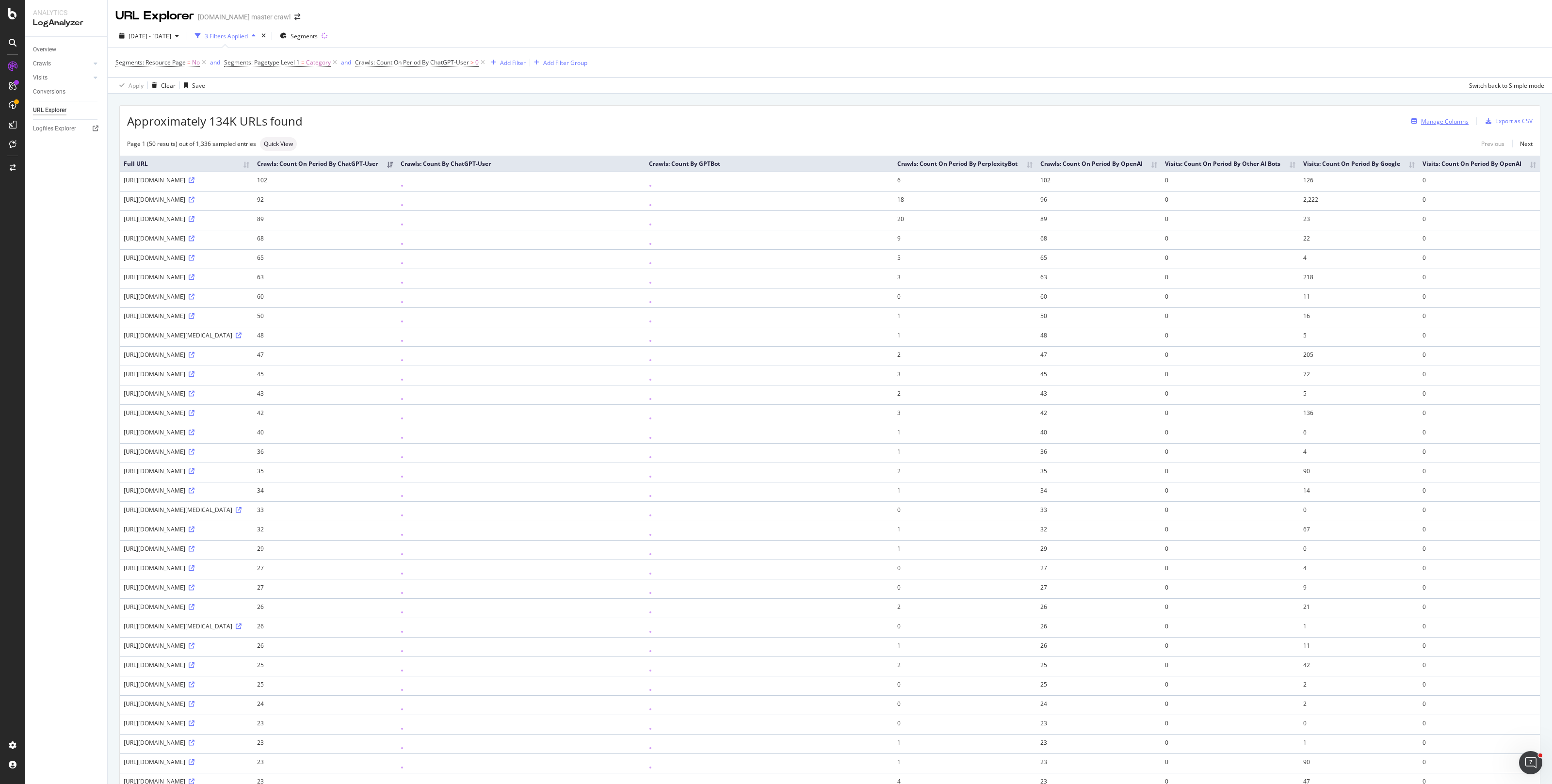
click at [1435, 124] on div "Manage Columns" at bounding box center [1445, 121] width 47 height 8
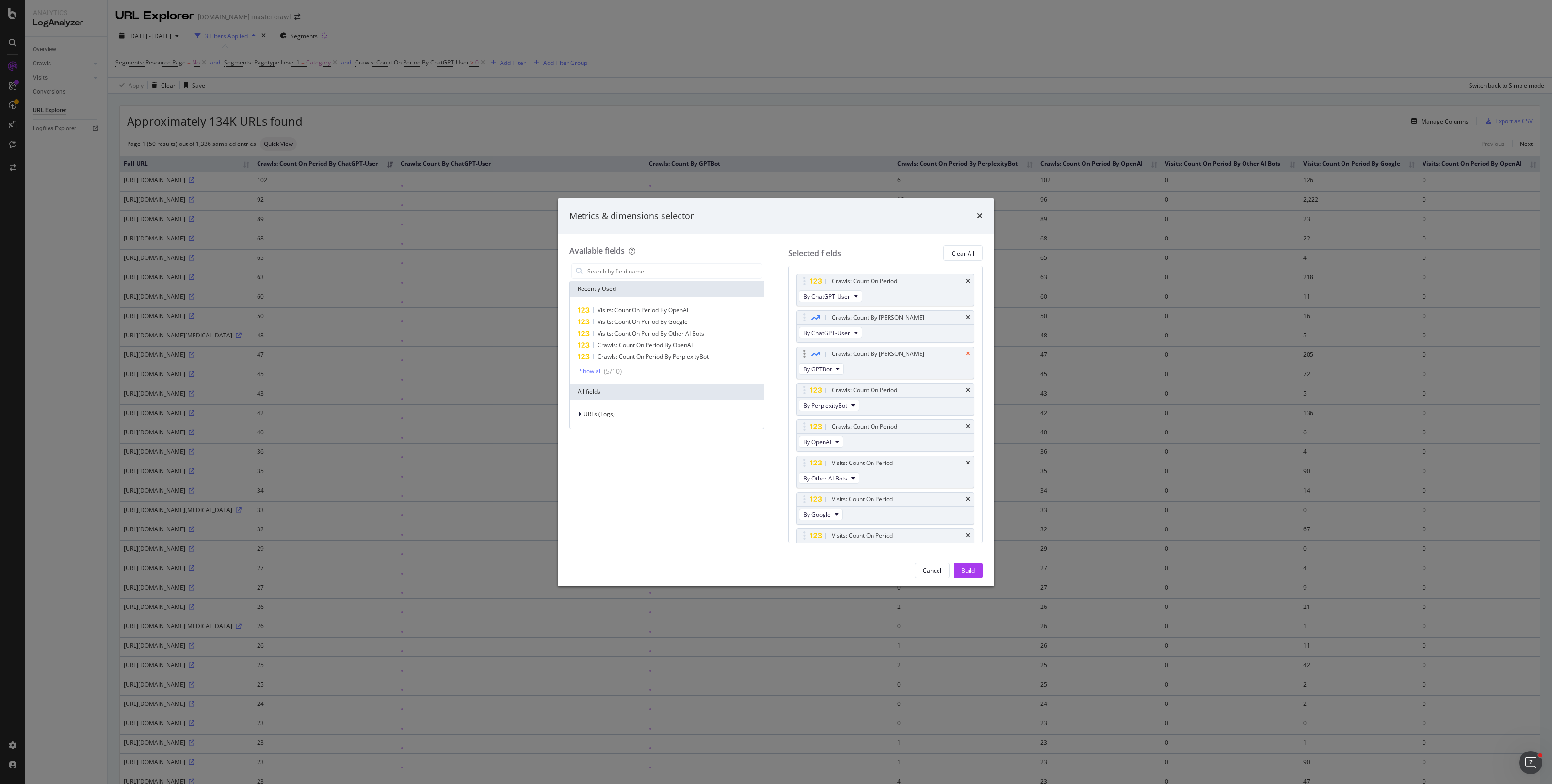
click at [968, 316] on icon "times" at bounding box center [968, 318] width 4 height 6
click at [976, 217] on div "Metrics & dimensions selector" at bounding box center [776, 216] width 413 height 13
click at [936, 570] on div "Cancel" at bounding box center [932, 570] width 19 height 8
